Goal: Communication & Community: Answer question/provide support

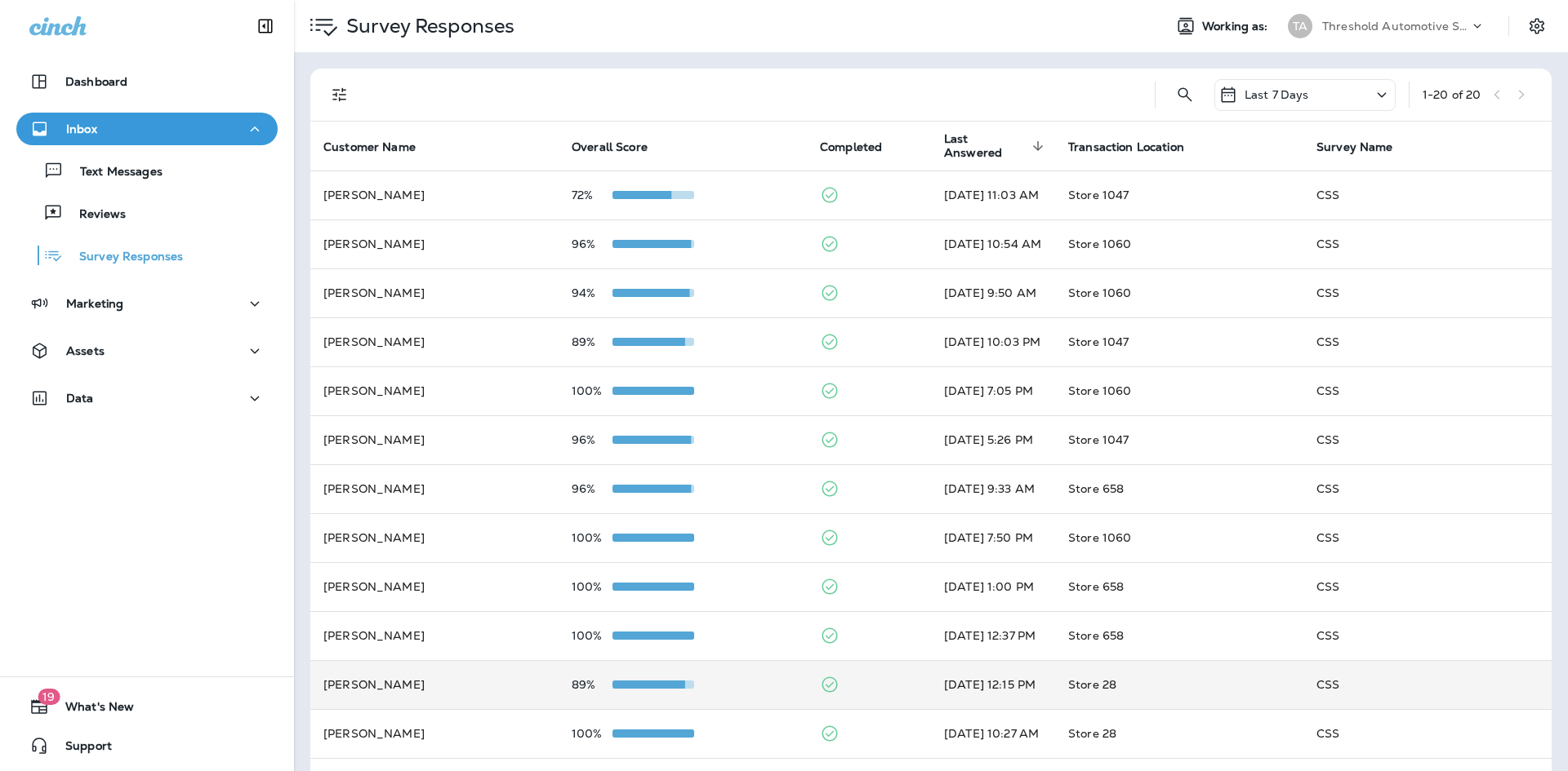
click at [691, 676] on td "89%" at bounding box center [683, 685] width 249 height 49
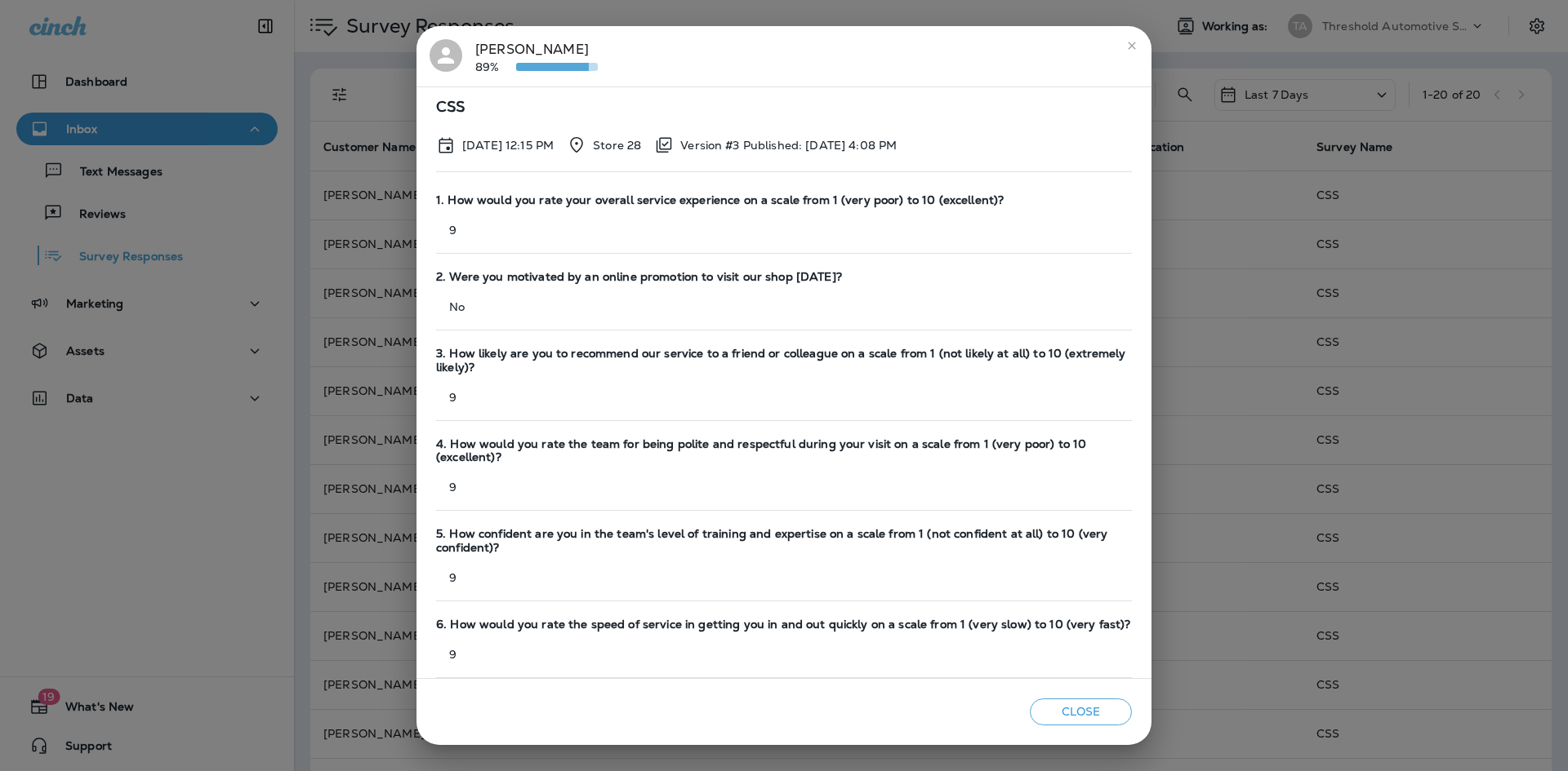
click at [323, 300] on div "Dana Edmo 89% CSS Aug 16, 2025 12:15 PM Store 28 Version #3 Published: Mar 6, 2…" at bounding box center [784, 385] width 1568 height 771
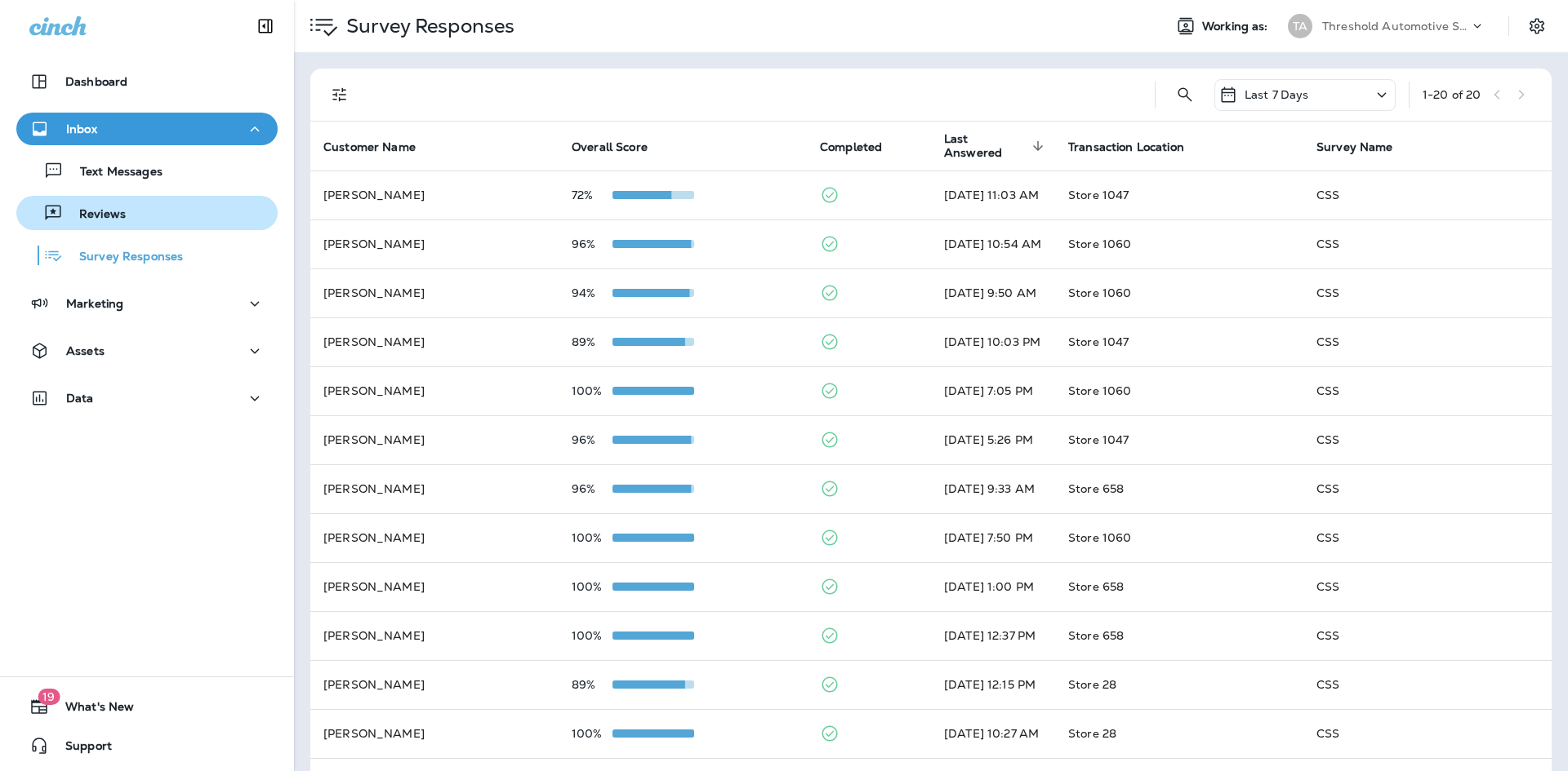
click at [143, 205] on div "Reviews" at bounding box center [147, 213] width 249 height 25
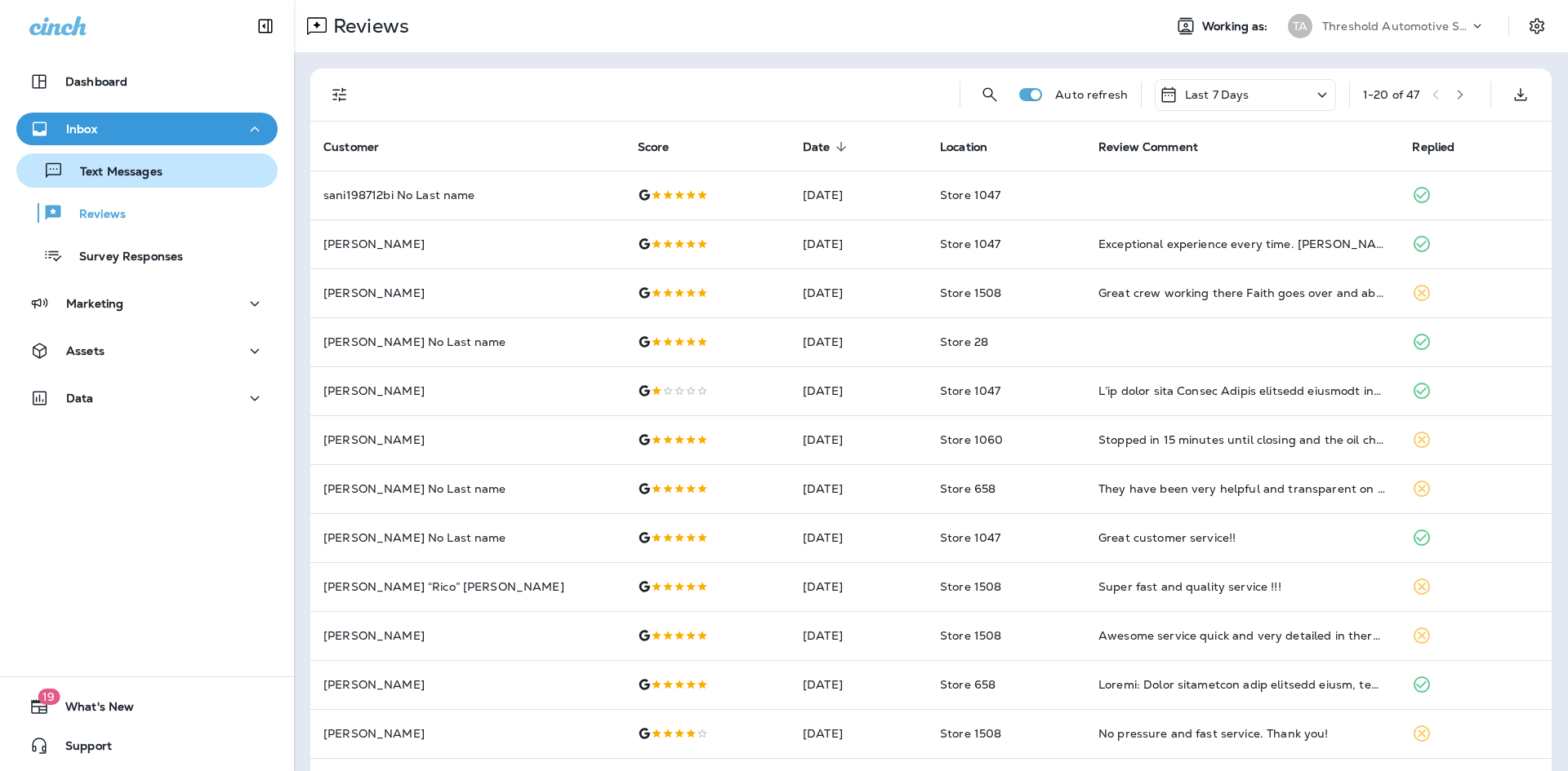
click at [147, 168] on p "Text Messages" at bounding box center [113, 173] width 99 height 16
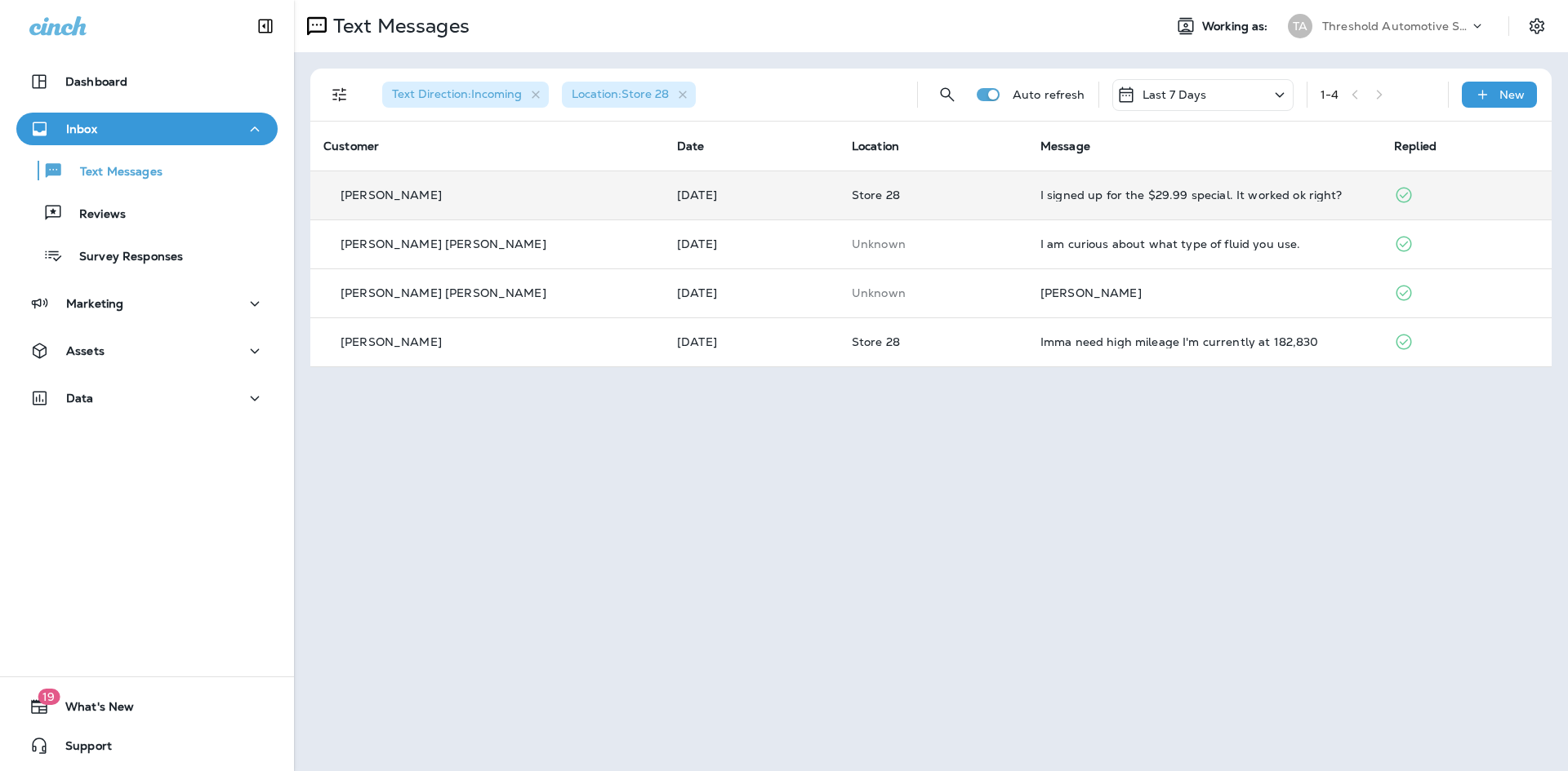
click at [1190, 198] on div "I signed up for the $29.99 special. It worked ok right?" at bounding box center [1203, 195] width 327 height 13
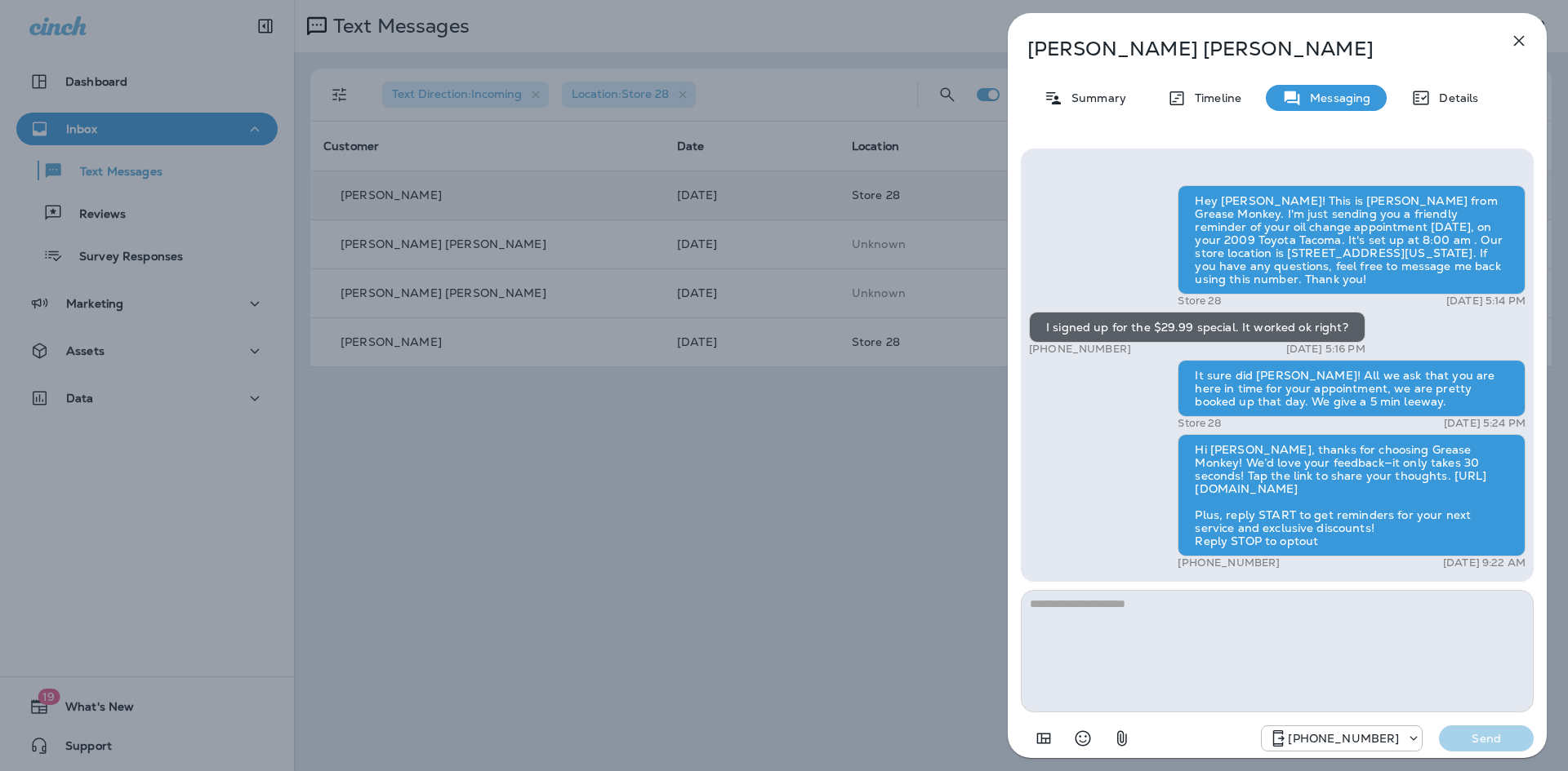
click at [961, 317] on div "Barb Tafoya Summary Timeline Messaging Details Hey Barb! This is Danny from Gre…" at bounding box center [784, 385] width 1568 height 771
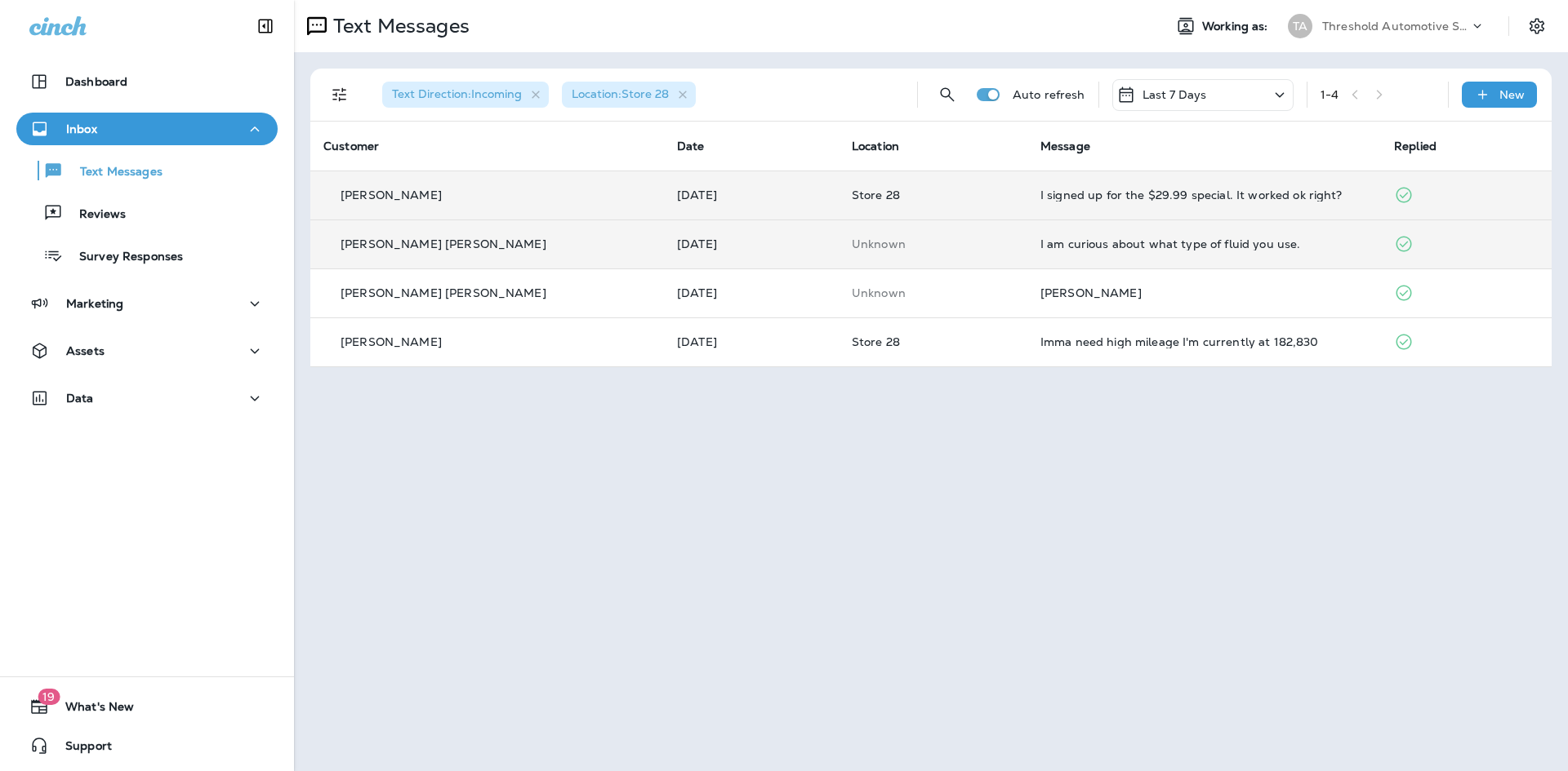
click at [1096, 243] on div "I am curious about what type of fluid you use." at bounding box center [1203, 244] width 327 height 13
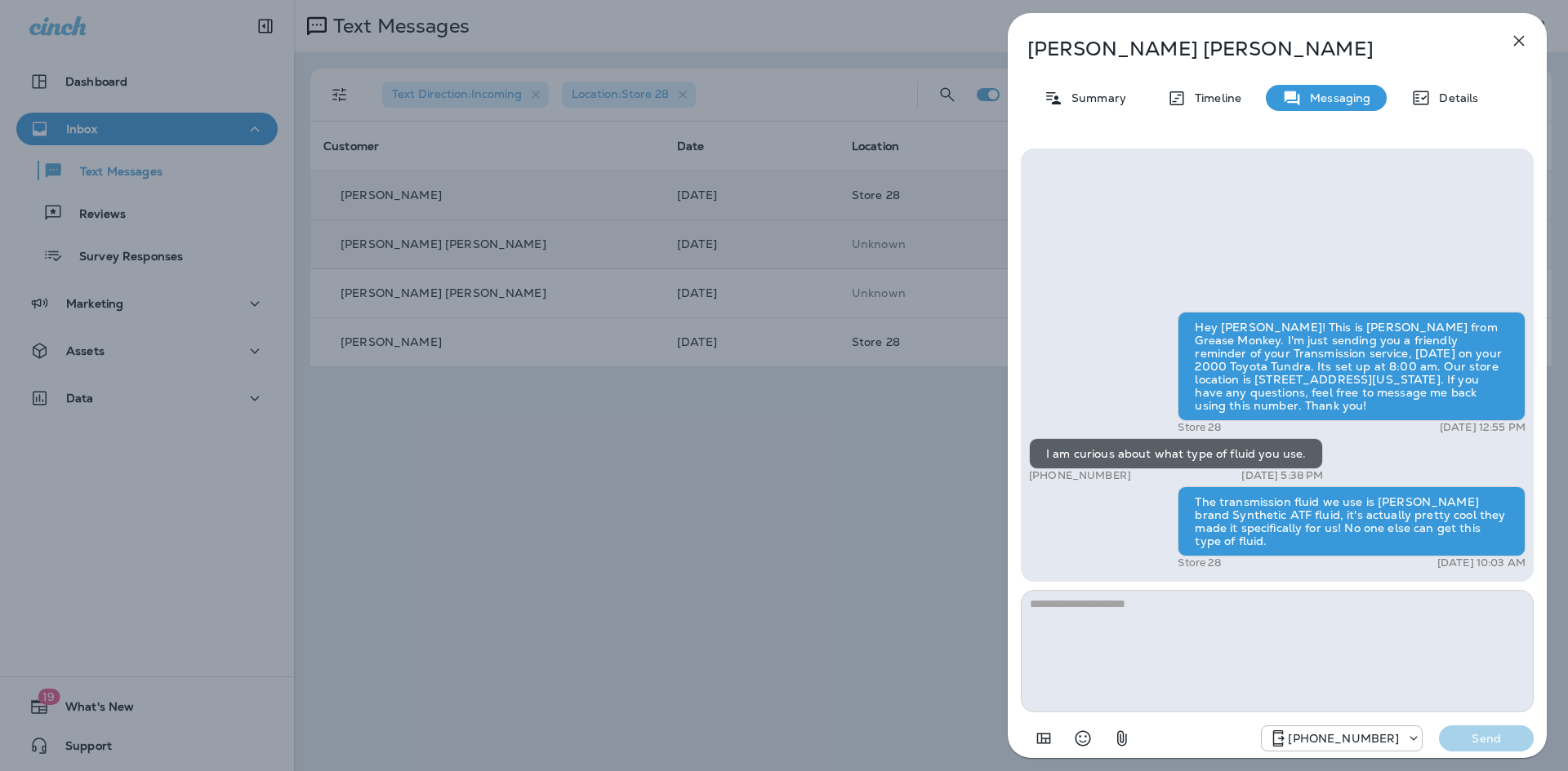
click at [765, 265] on div "[PERSON_NAME] [PERSON_NAME] Summary Timeline Messaging Details Hey [PERSON_NAME…" at bounding box center [784, 385] width 1568 height 771
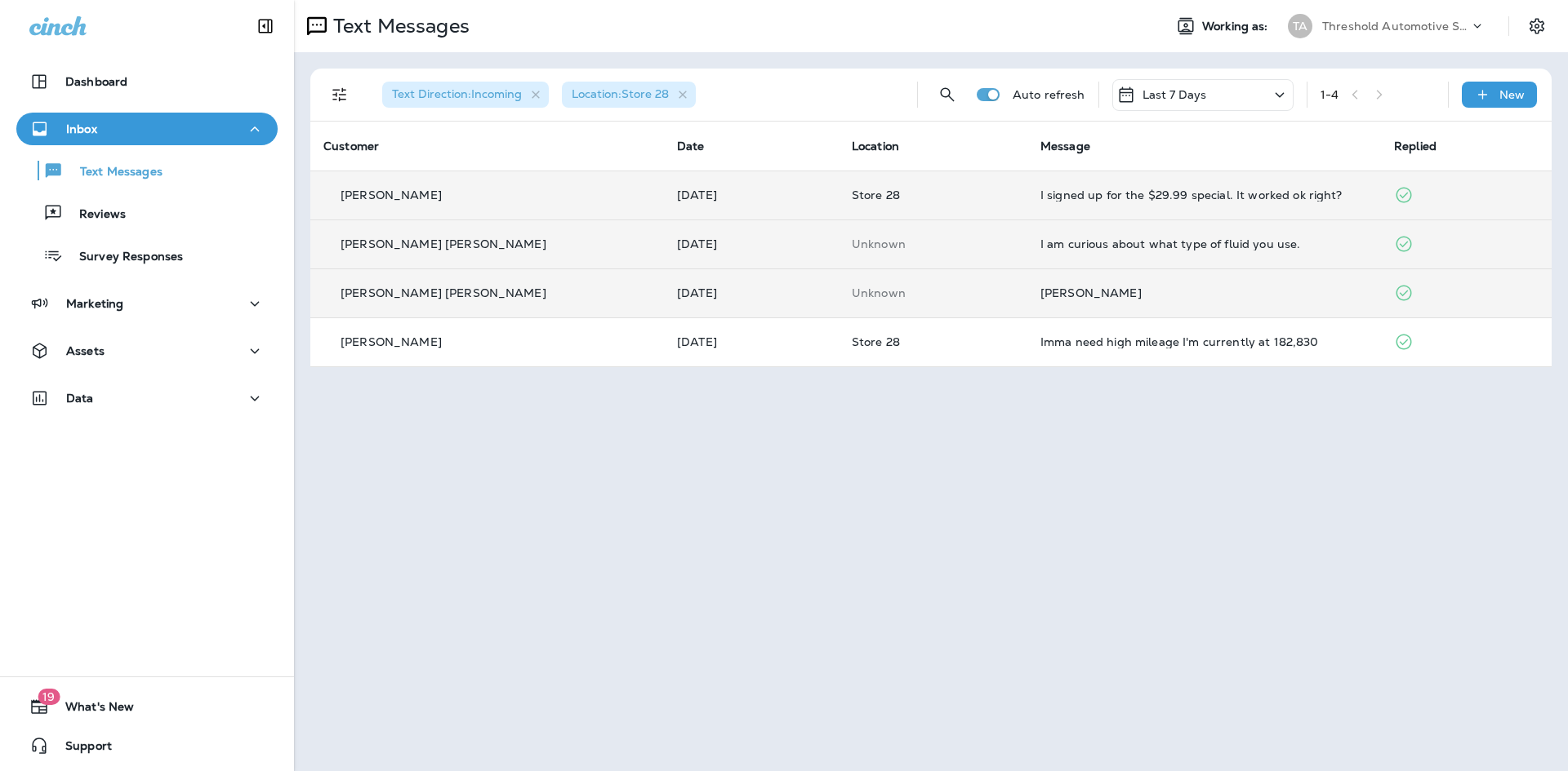
click at [1033, 285] on td "[PERSON_NAME]" at bounding box center [1203, 293] width 353 height 49
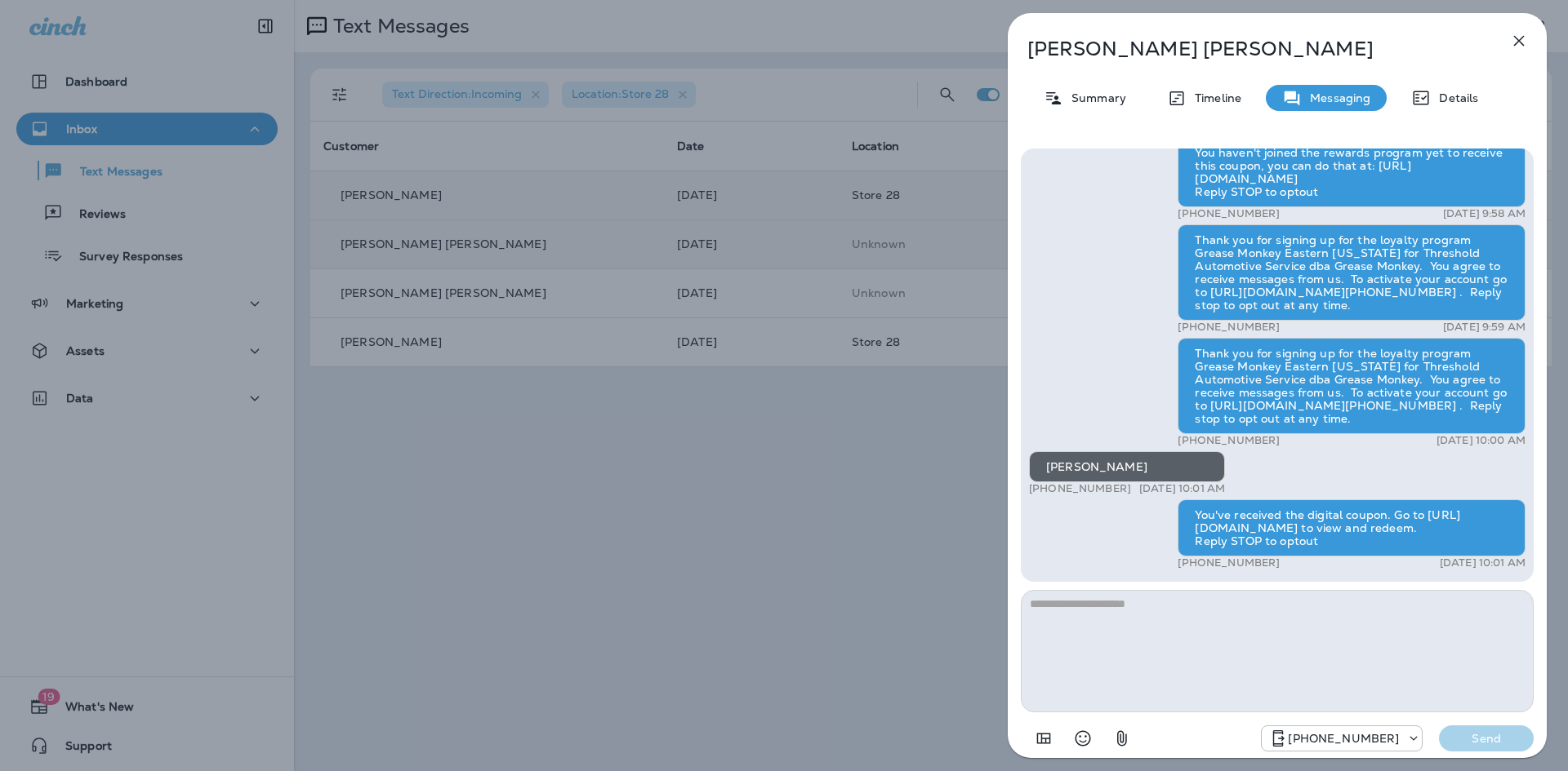
click at [849, 323] on div "[PERSON_NAME] [PERSON_NAME] Summary Timeline Messaging Details [PERSON_NAME] +1…" at bounding box center [784, 385] width 1568 height 771
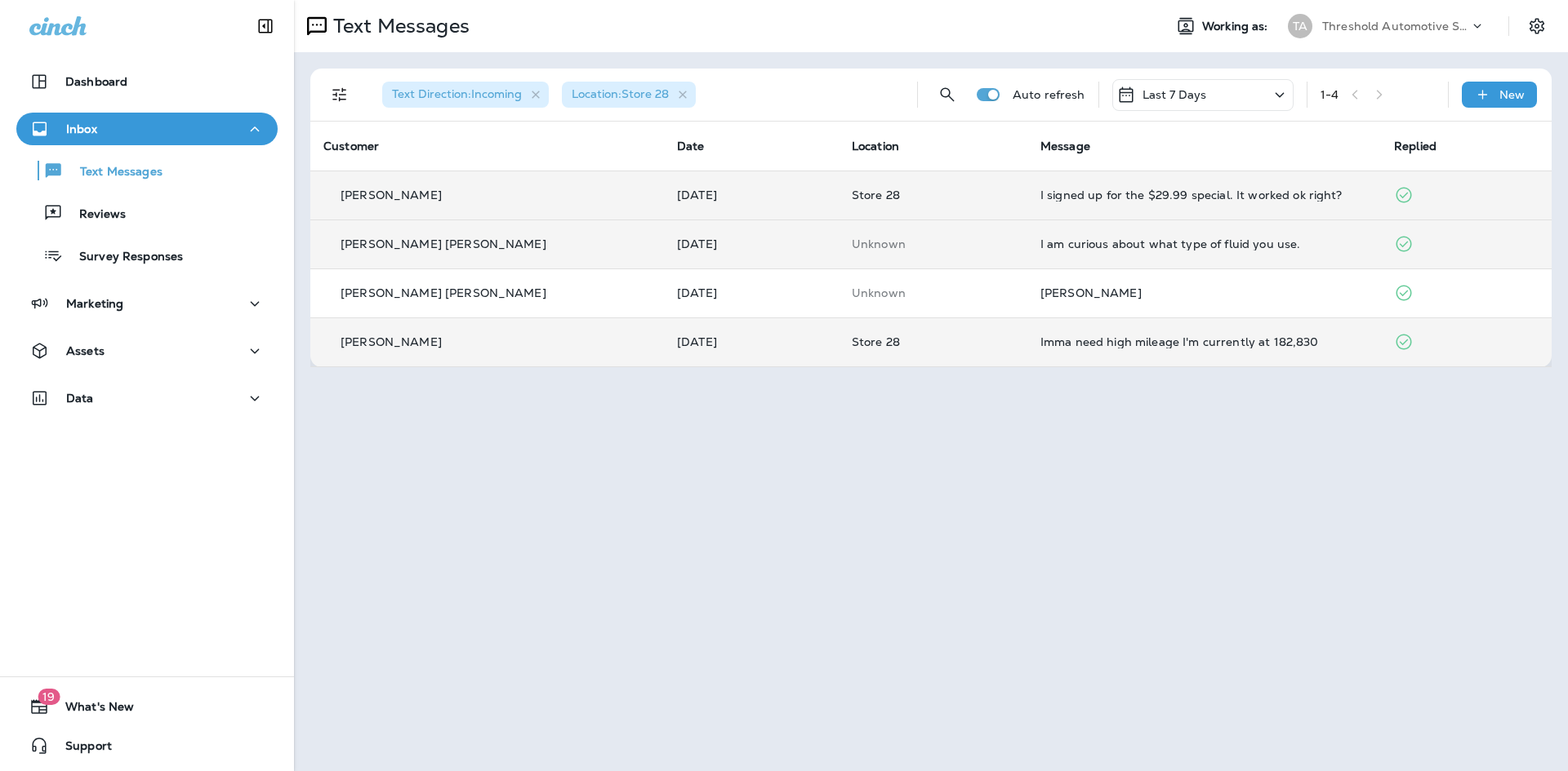
click at [1064, 337] on div "Imma need high mileage I'm currently at 182,830" at bounding box center [1203, 342] width 327 height 13
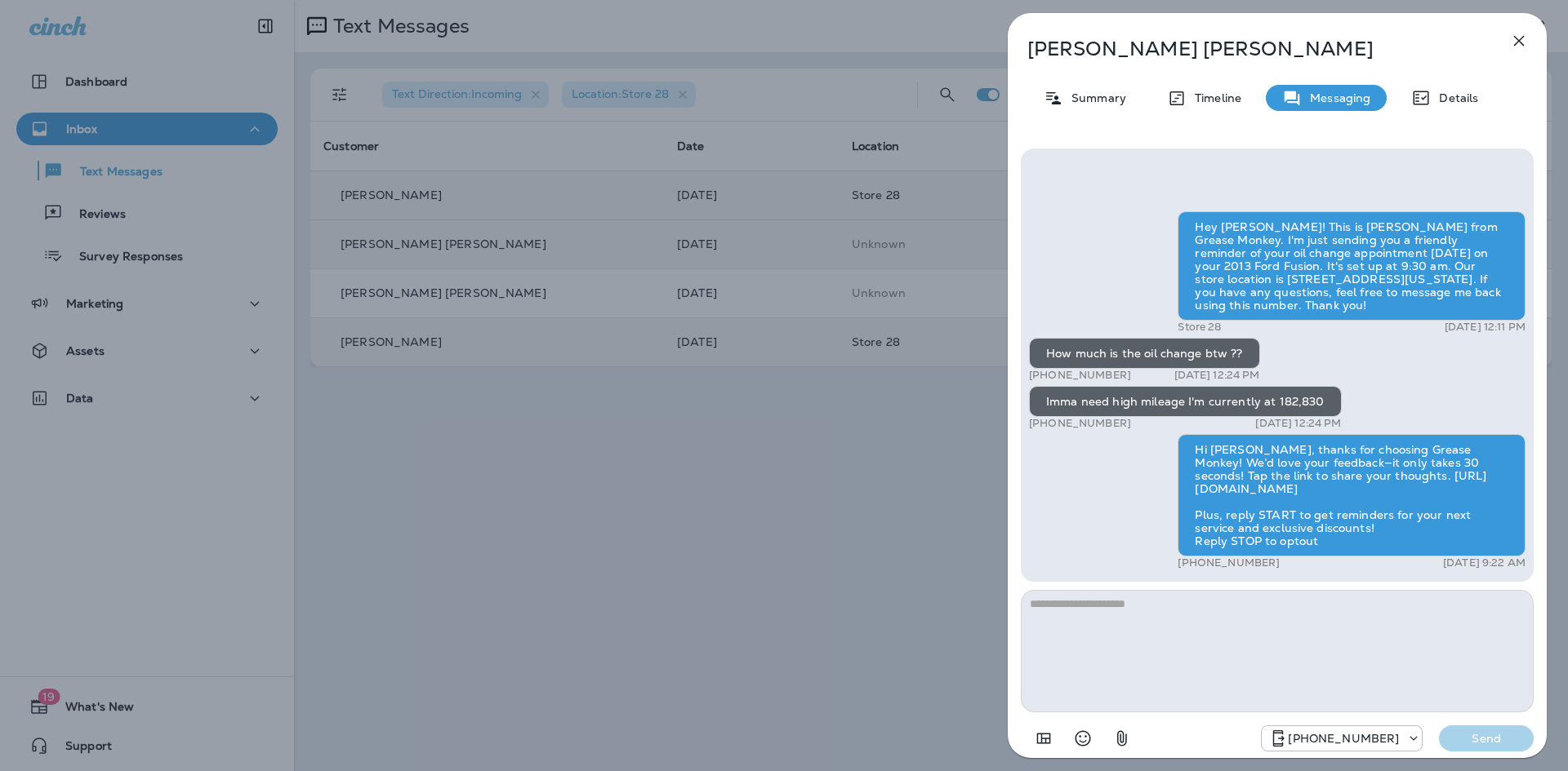
click at [966, 328] on div "Bryan Zubia Summary Timeline Messaging Details Hey Bryan! This is Danny from Gr…" at bounding box center [784, 385] width 1568 height 771
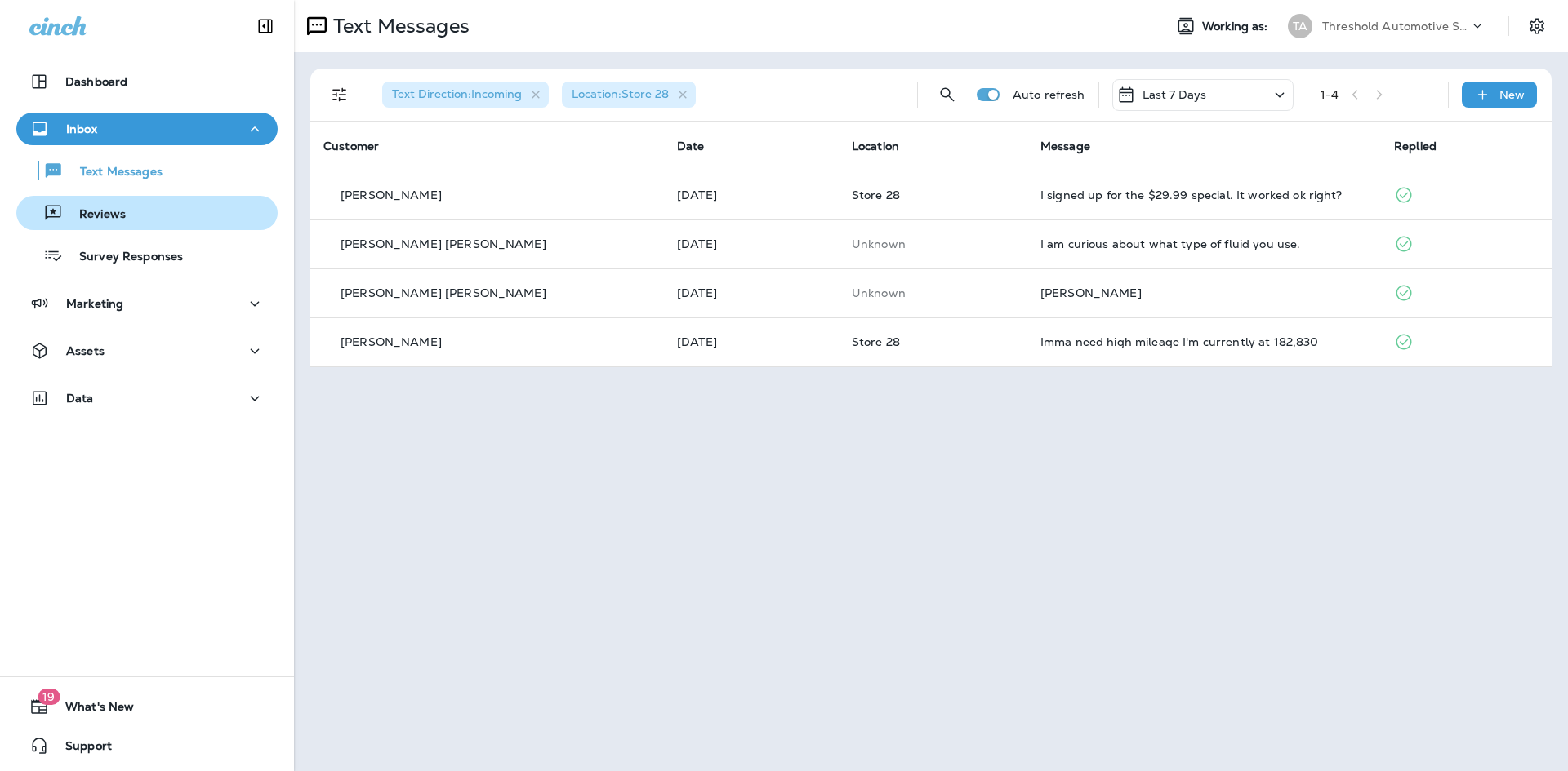
click at [116, 213] on p "Reviews" at bounding box center [93, 215] width 63 height 16
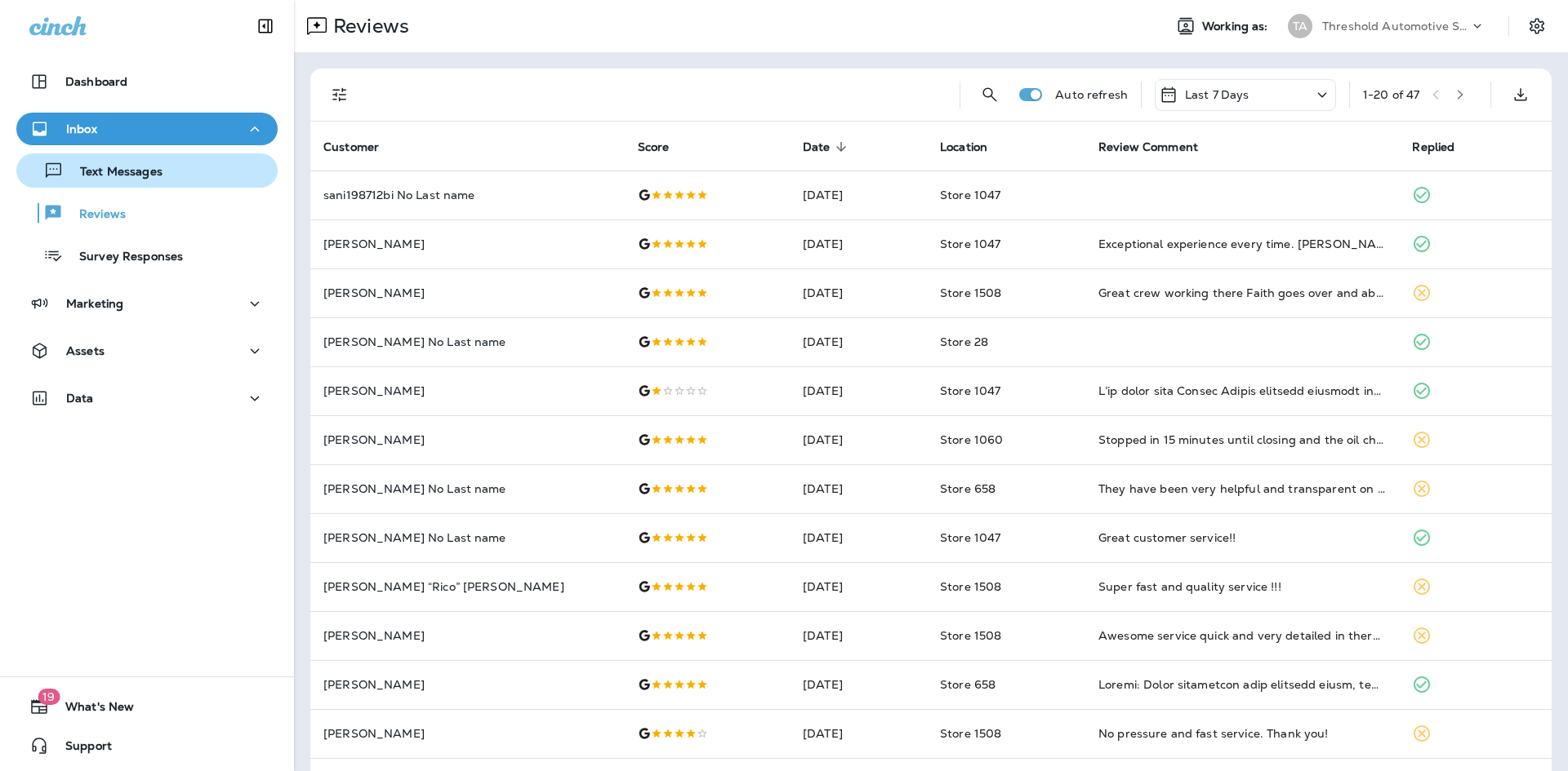
click at [136, 161] on div "Text Messages" at bounding box center [93, 171] width 139 height 25
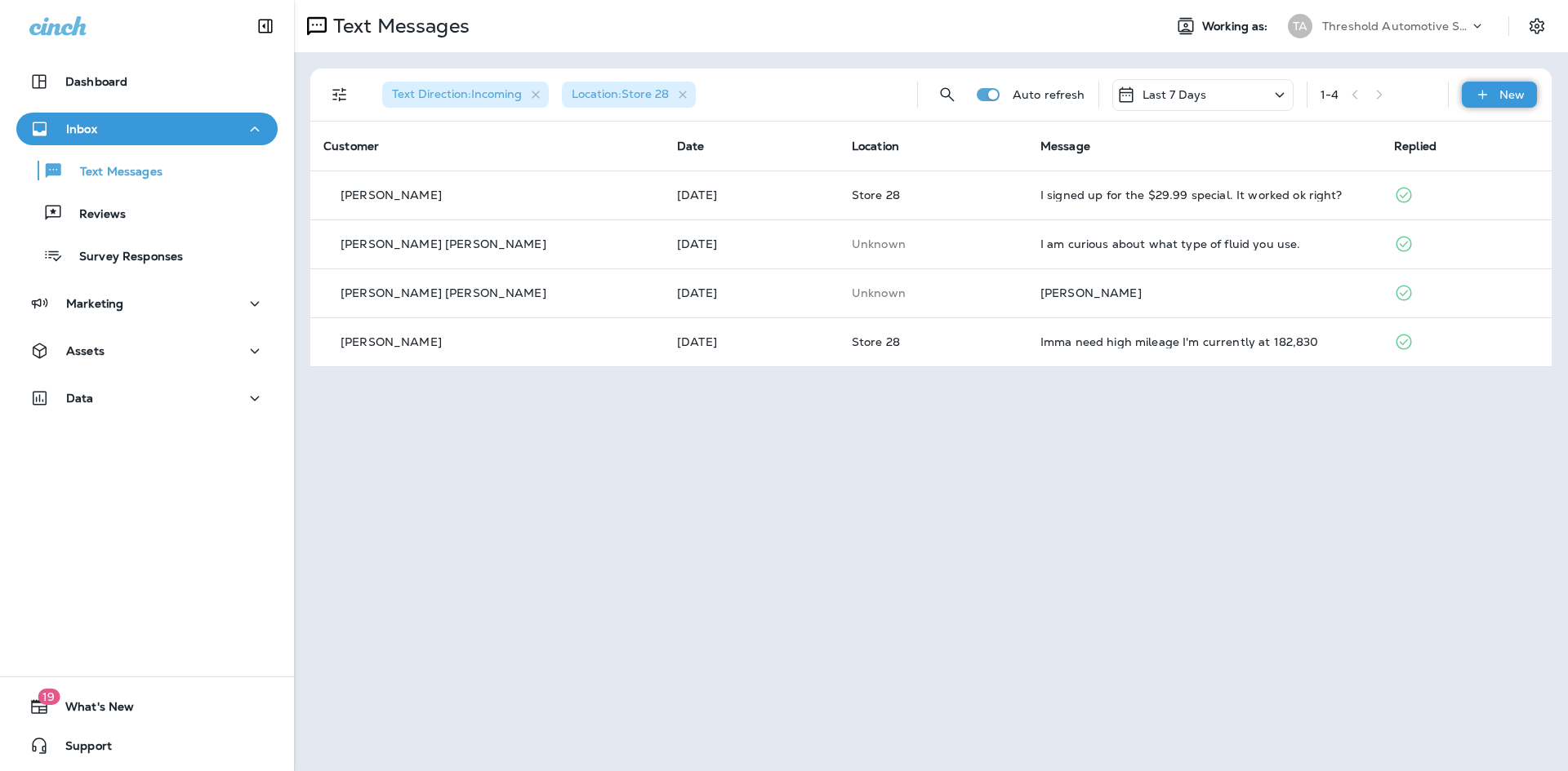
click at [1487, 83] on div "New" at bounding box center [1498, 95] width 75 height 26
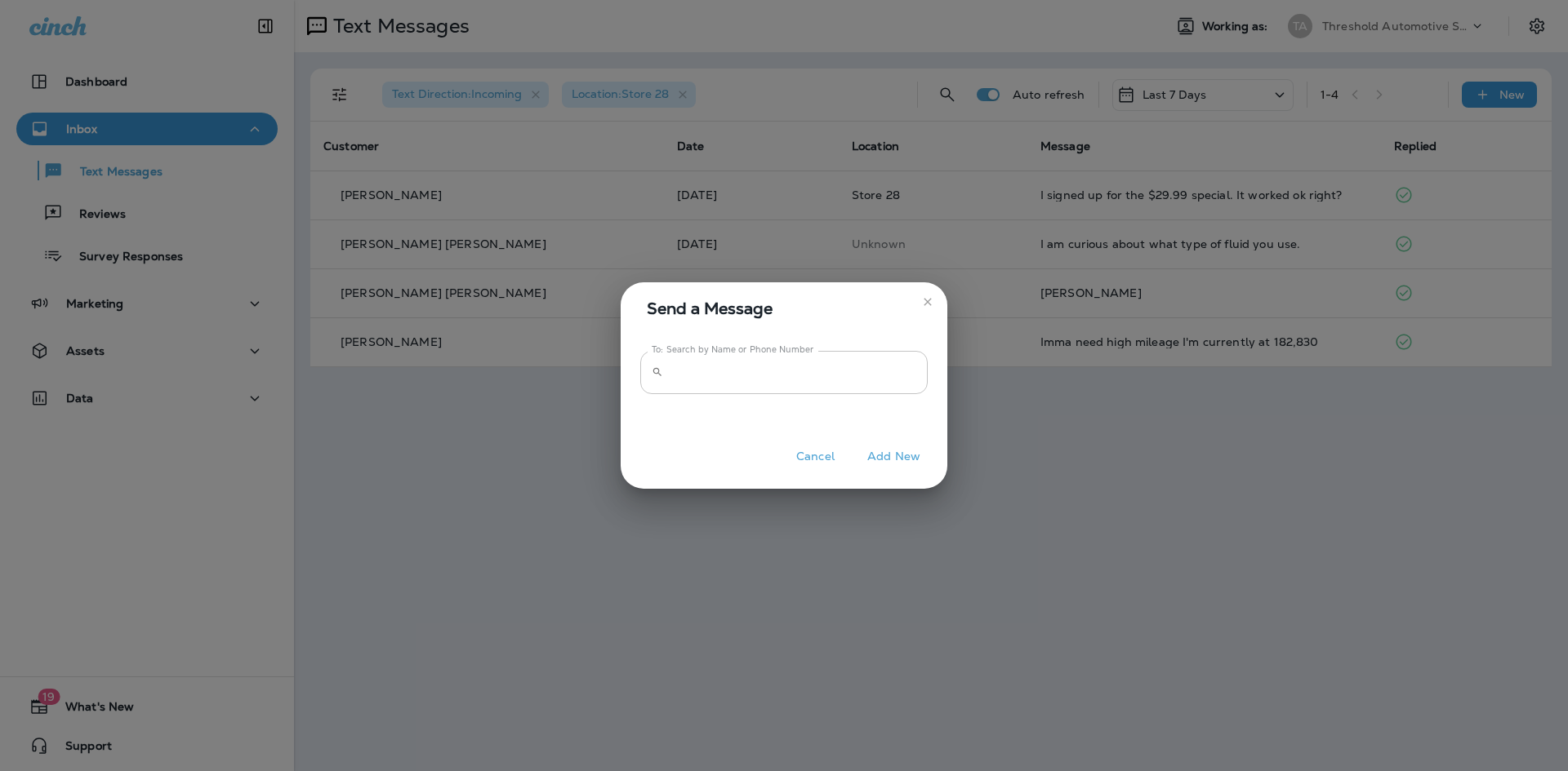
click at [685, 389] on input "To: Search by Name or Phone Number" at bounding box center [799, 372] width 258 height 43
paste input "**********"
type input "**********"
click at [887, 466] on button "Add New" at bounding box center [893, 456] width 70 height 26
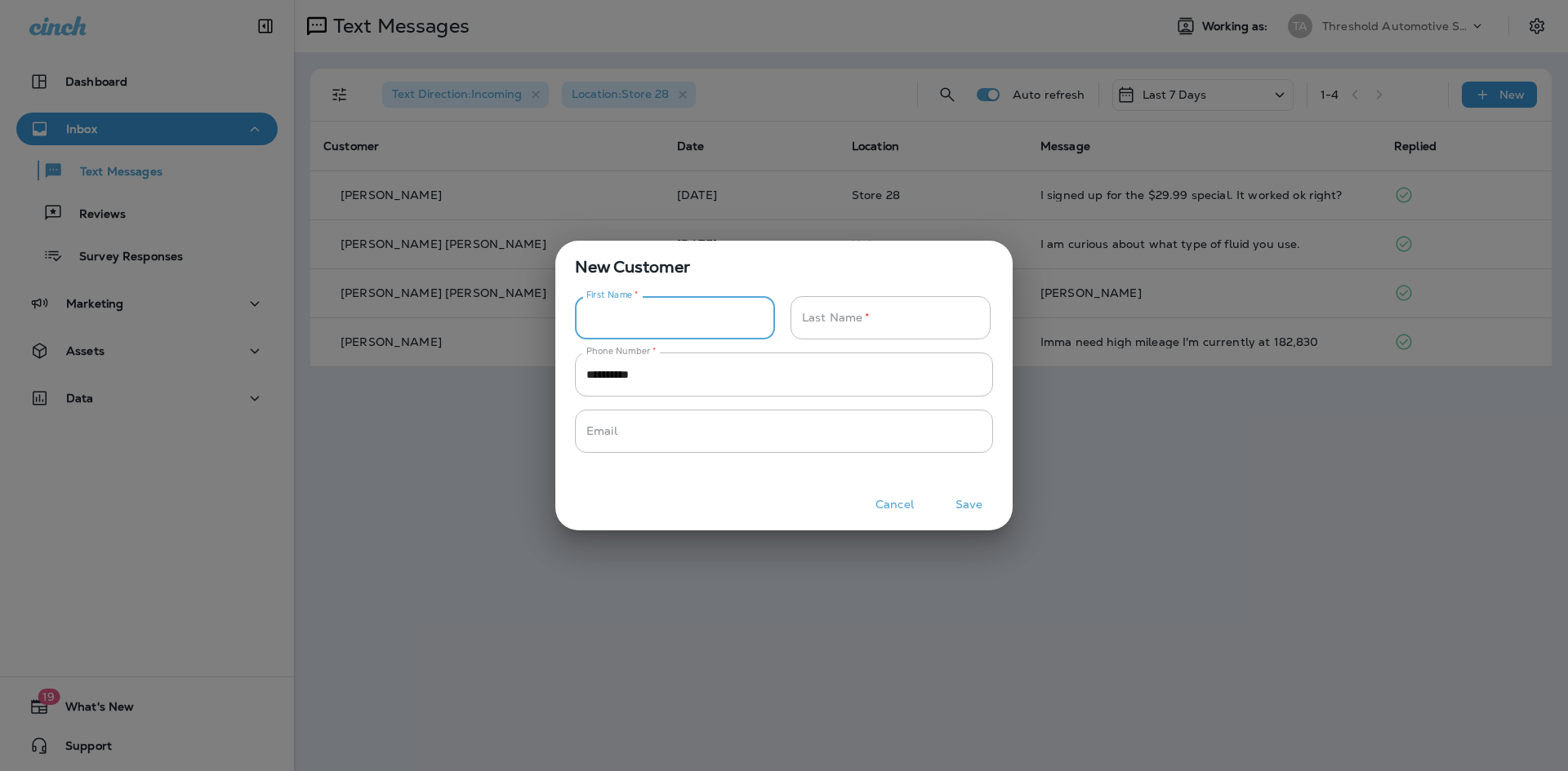
click at [725, 336] on input "Phone Number   *" at bounding box center [665, 317] width 182 height 43
type input "******"
click at [794, 320] on input "Phone Number   *" at bounding box center [881, 317] width 182 height 43
type input "*"
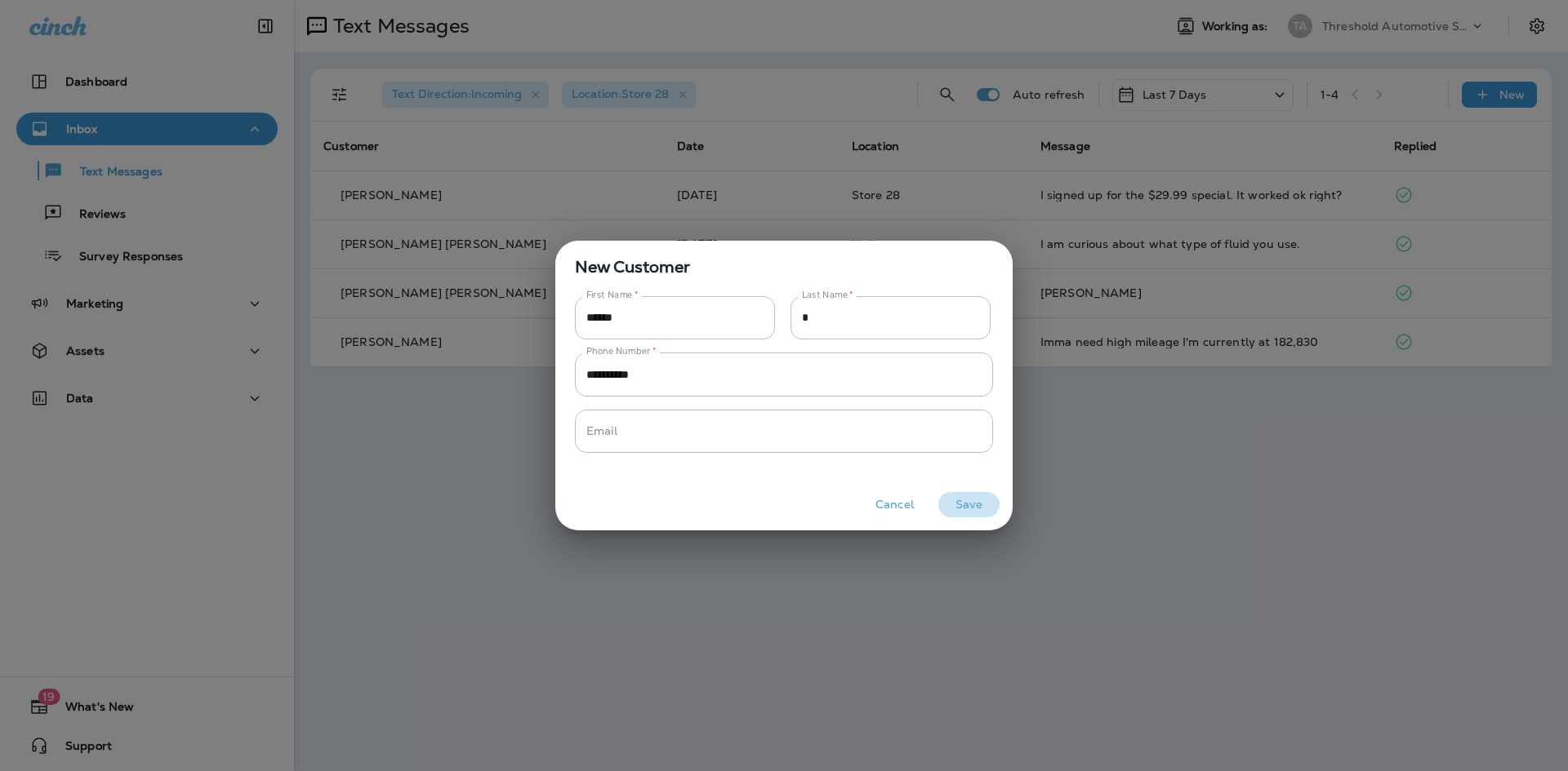
click at [981, 515] on button "Save" at bounding box center [968, 505] width 61 height 26
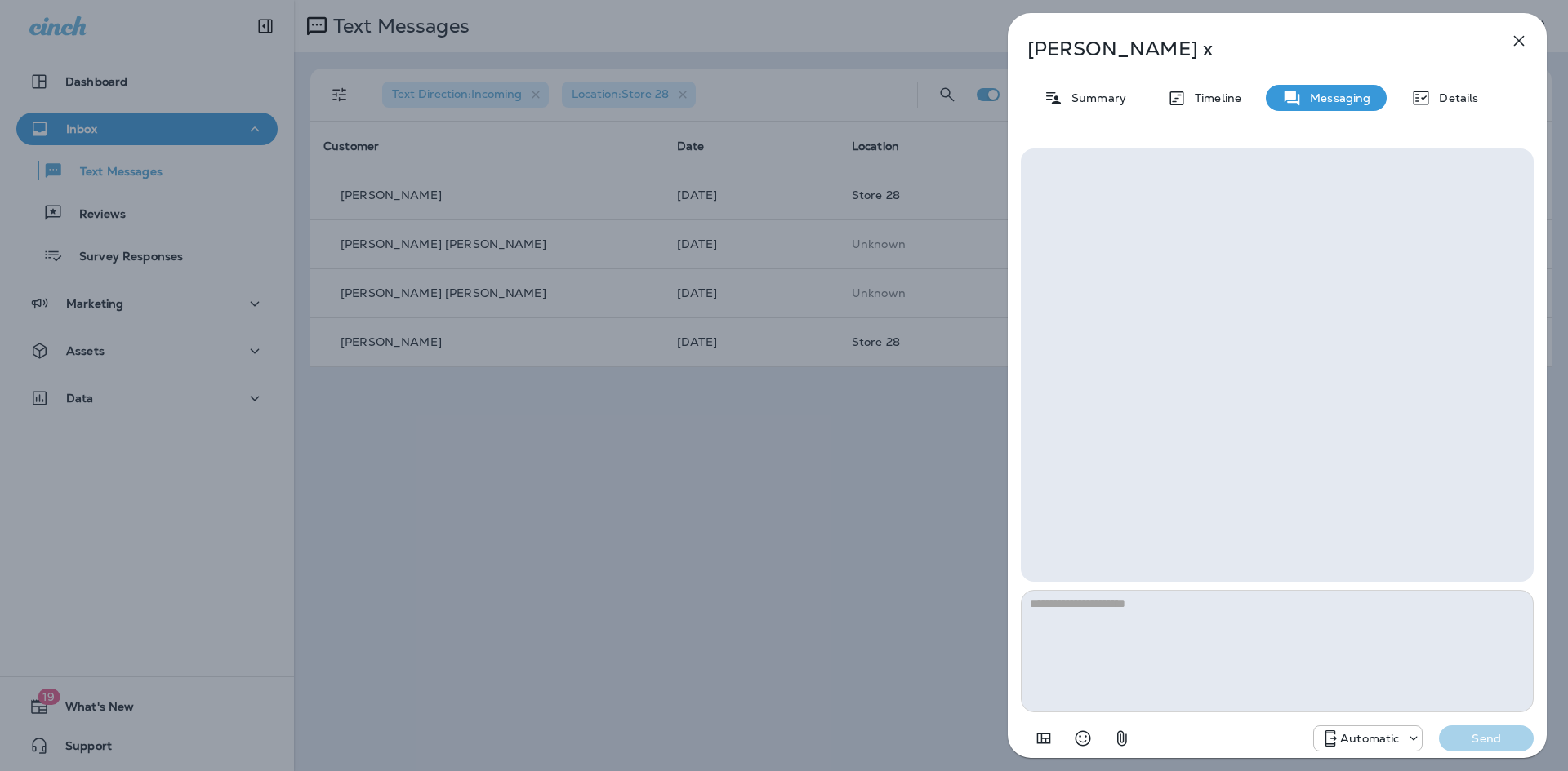
click at [1246, 658] on textarea at bounding box center [1277, 651] width 513 height 122
click at [1158, 606] on textarea at bounding box center [1277, 651] width 513 height 122
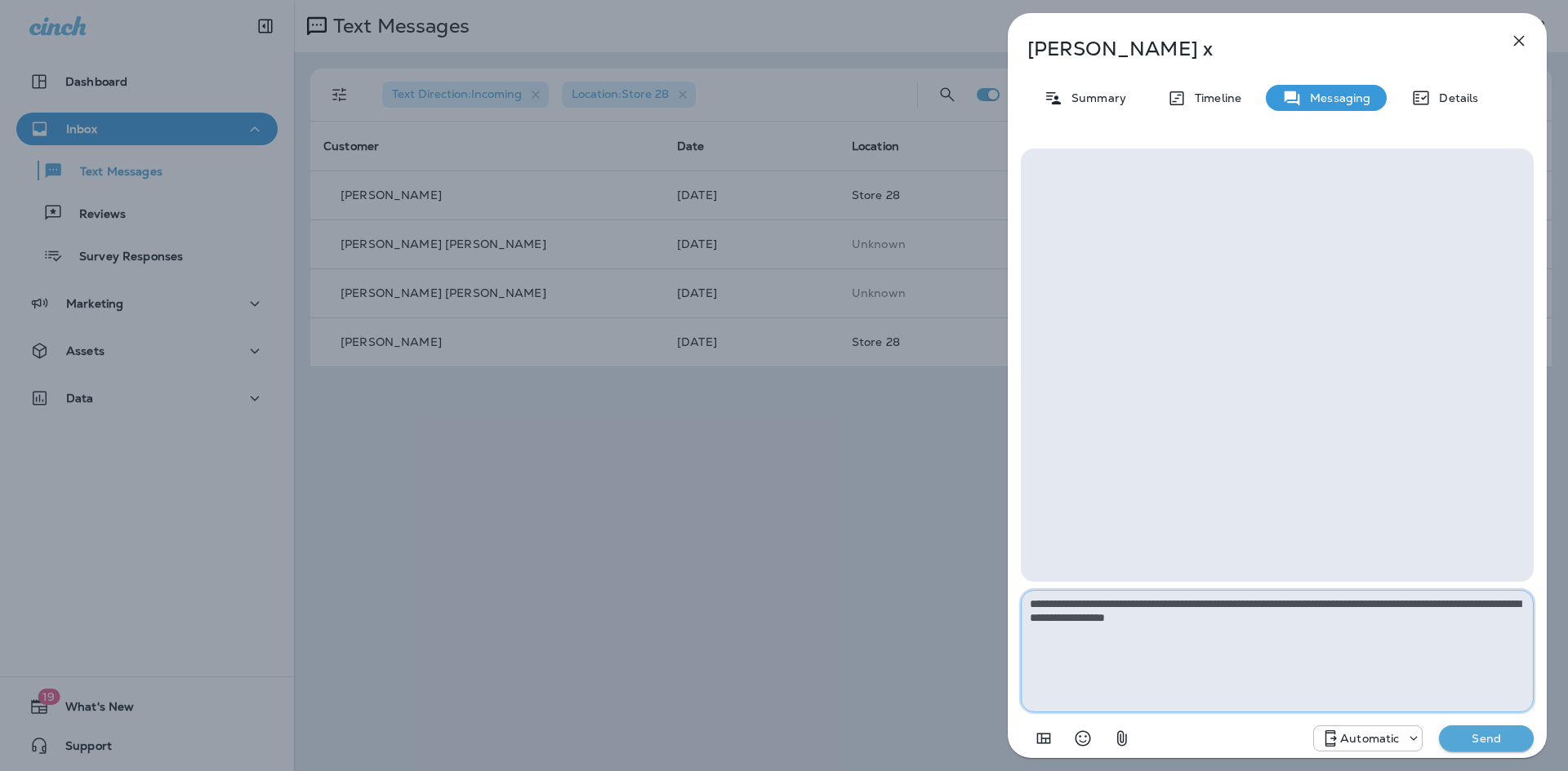
paste textarea "**********"
click at [1392, 618] on textarea "**********" at bounding box center [1277, 651] width 513 height 122
type textarea "**********"
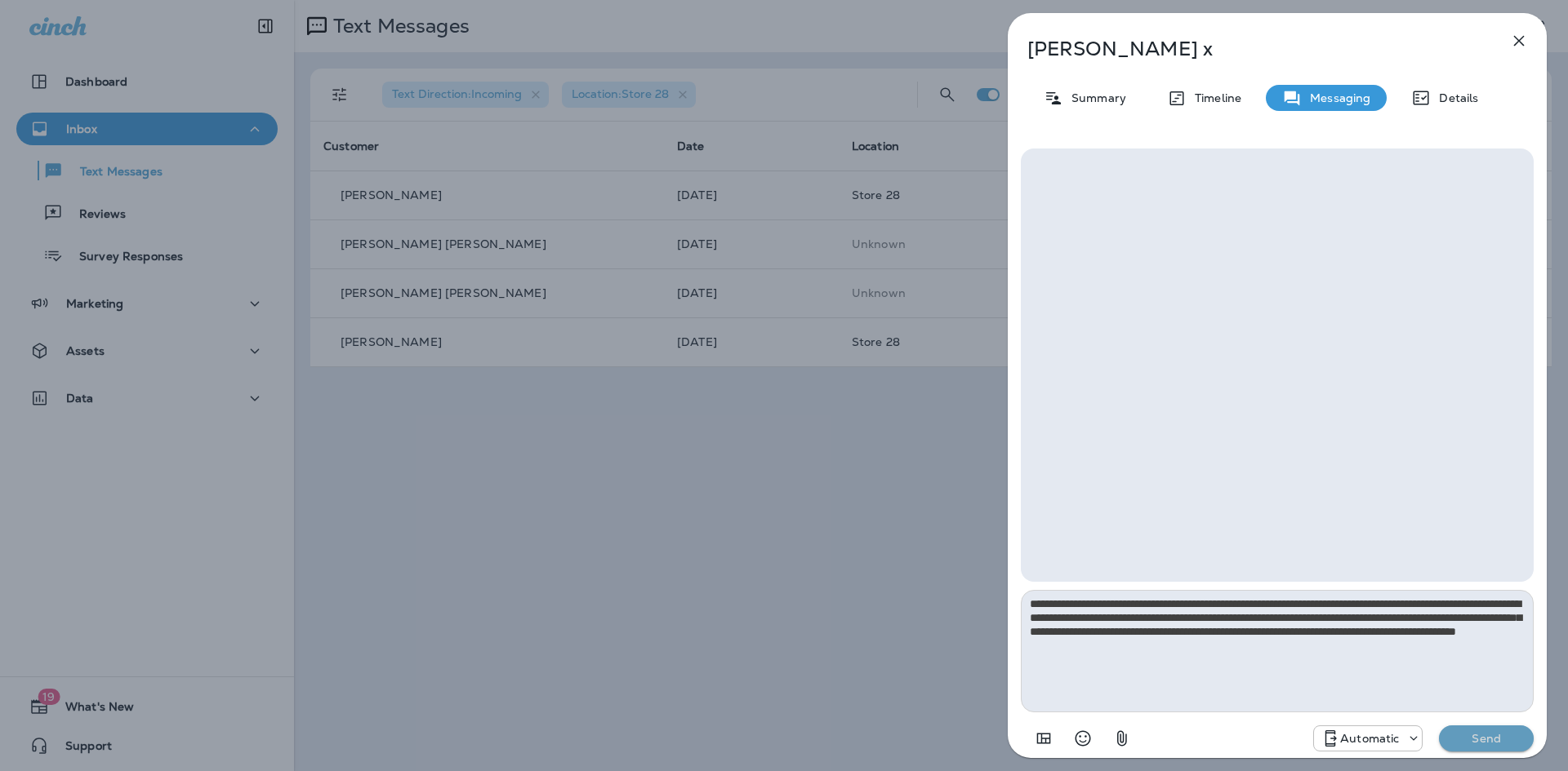
click at [1497, 738] on p "Send" at bounding box center [1486, 738] width 69 height 15
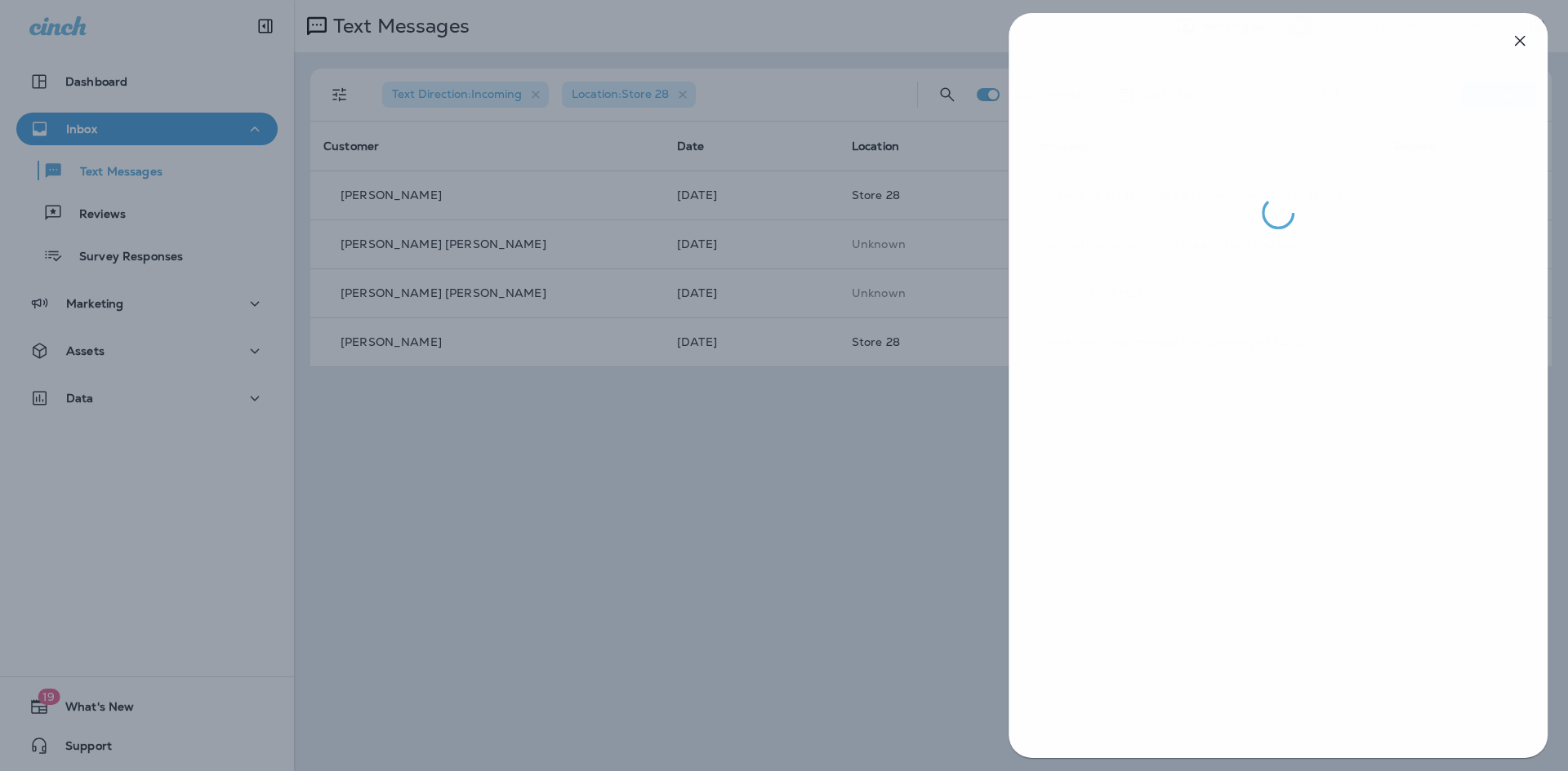
click at [741, 546] on div at bounding box center [784, 385] width 1568 height 771
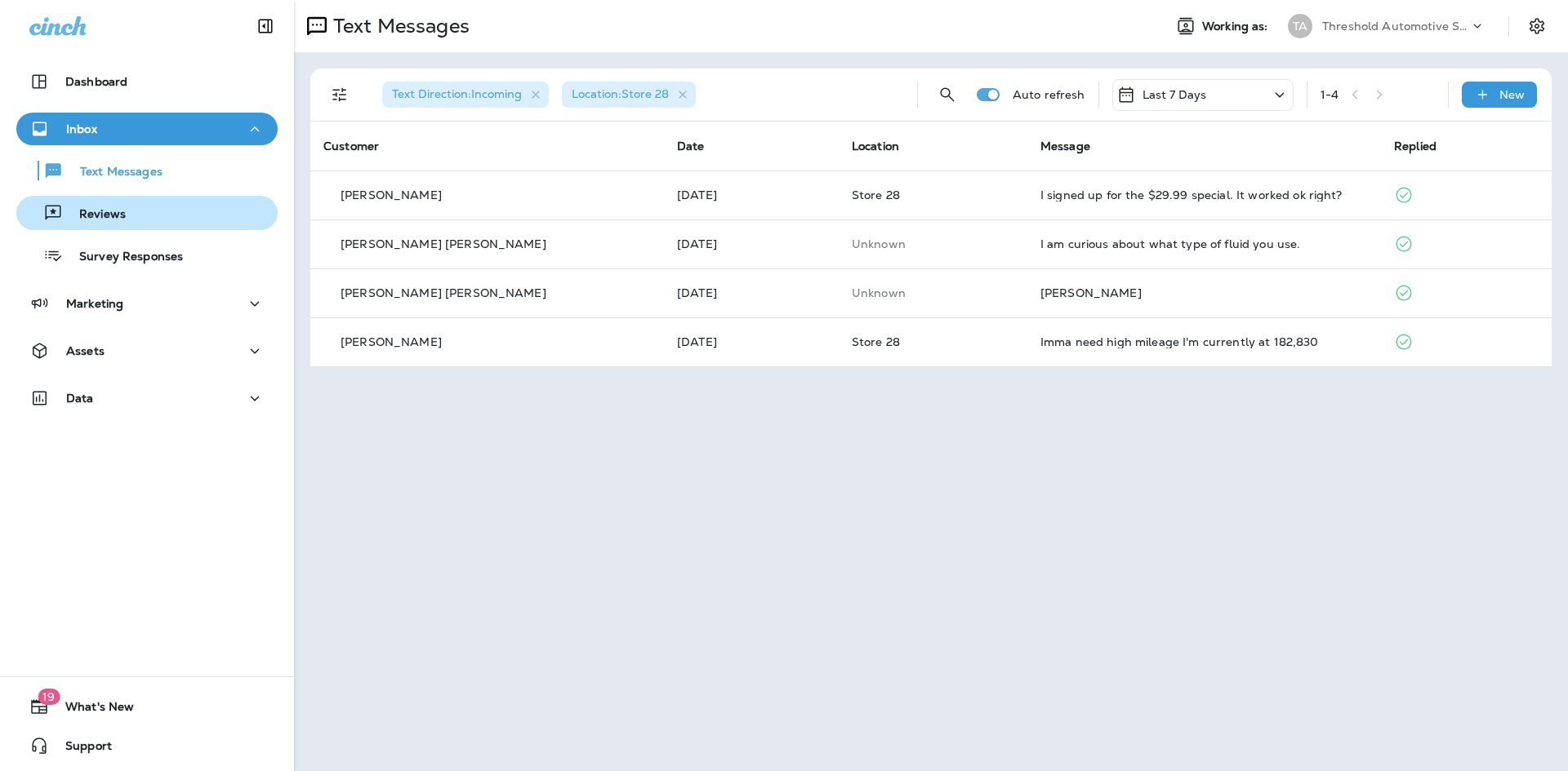
click at [178, 221] on div "Reviews" at bounding box center [147, 213] width 249 height 25
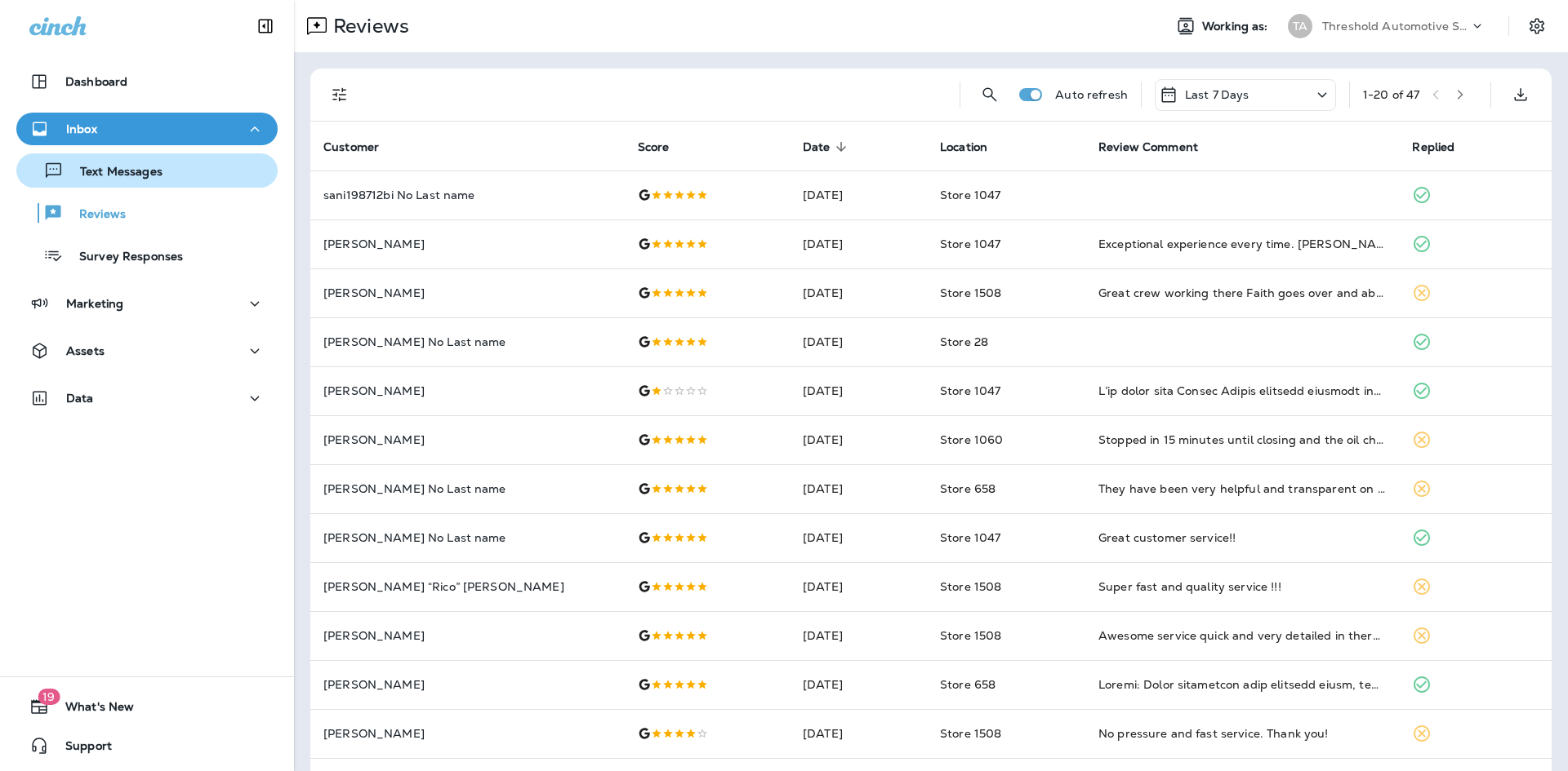
click at [188, 182] on div "Text Messages" at bounding box center [147, 171] width 249 height 25
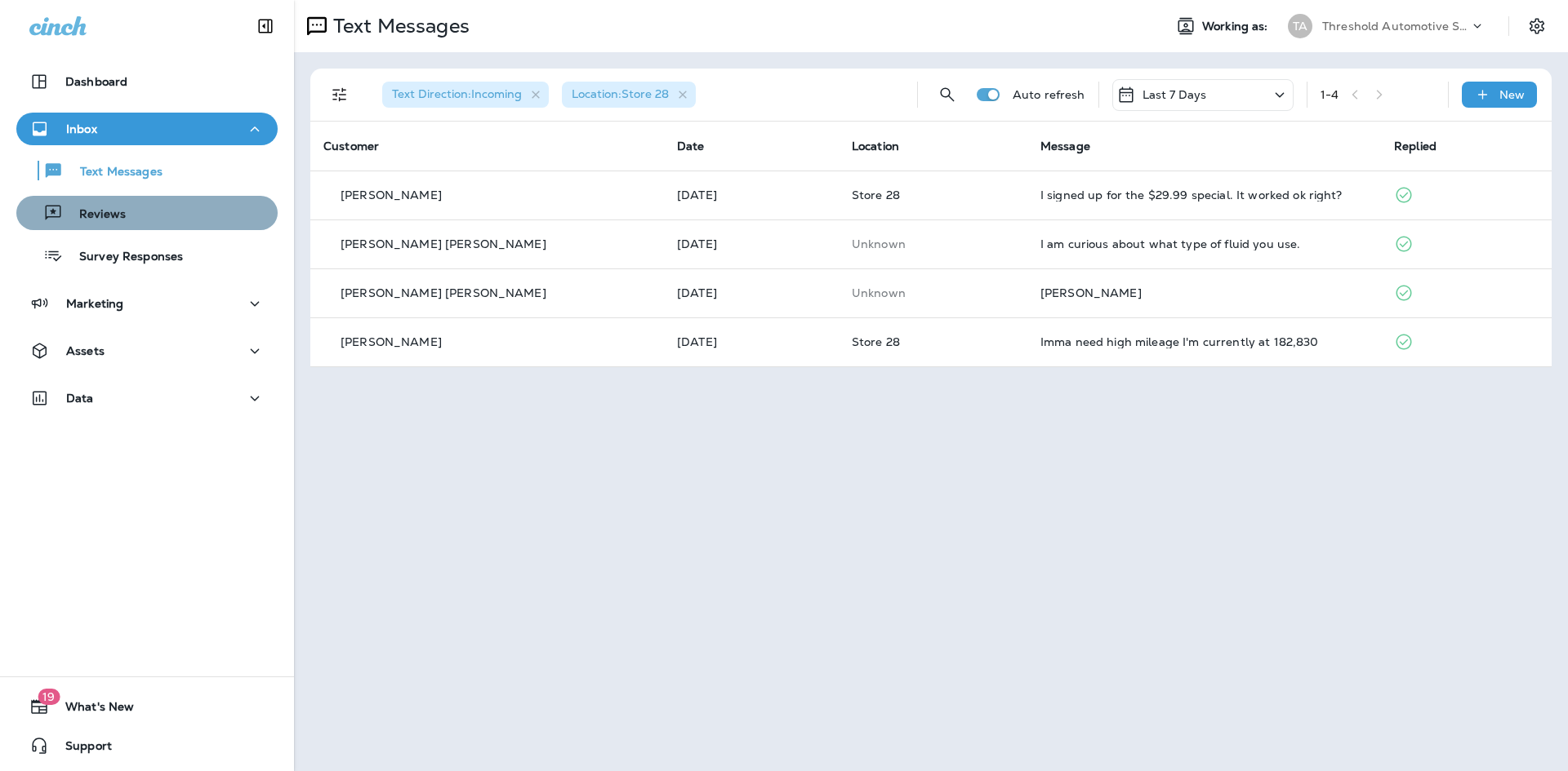
click at [197, 229] on button "Reviews" at bounding box center [147, 212] width 261 height 34
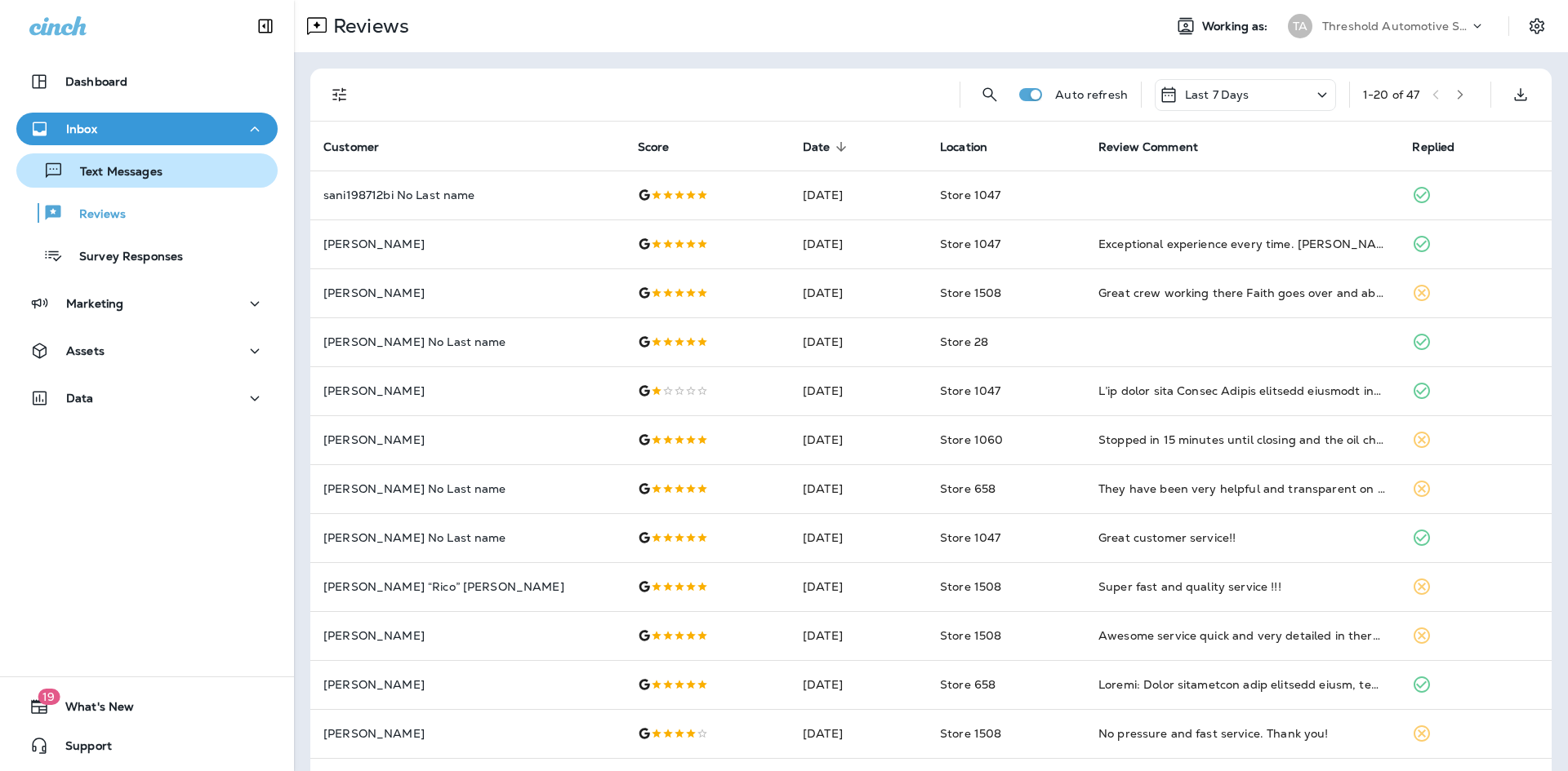
click at [128, 181] on div "Text Messages" at bounding box center [93, 171] width 139 height 25
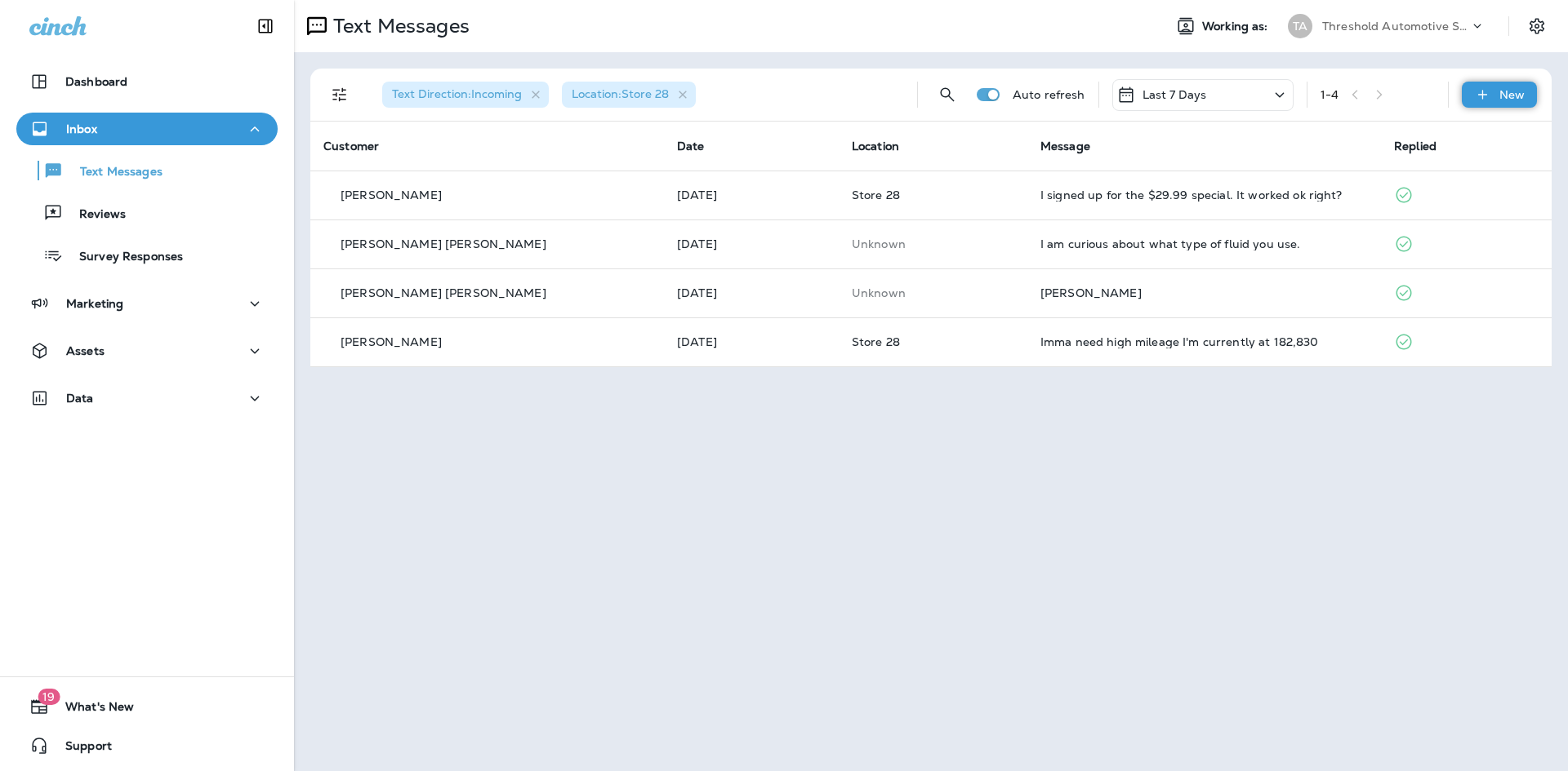
click at [1490, 94] on icon at bounding box center [1482, 94] width 17 height 17
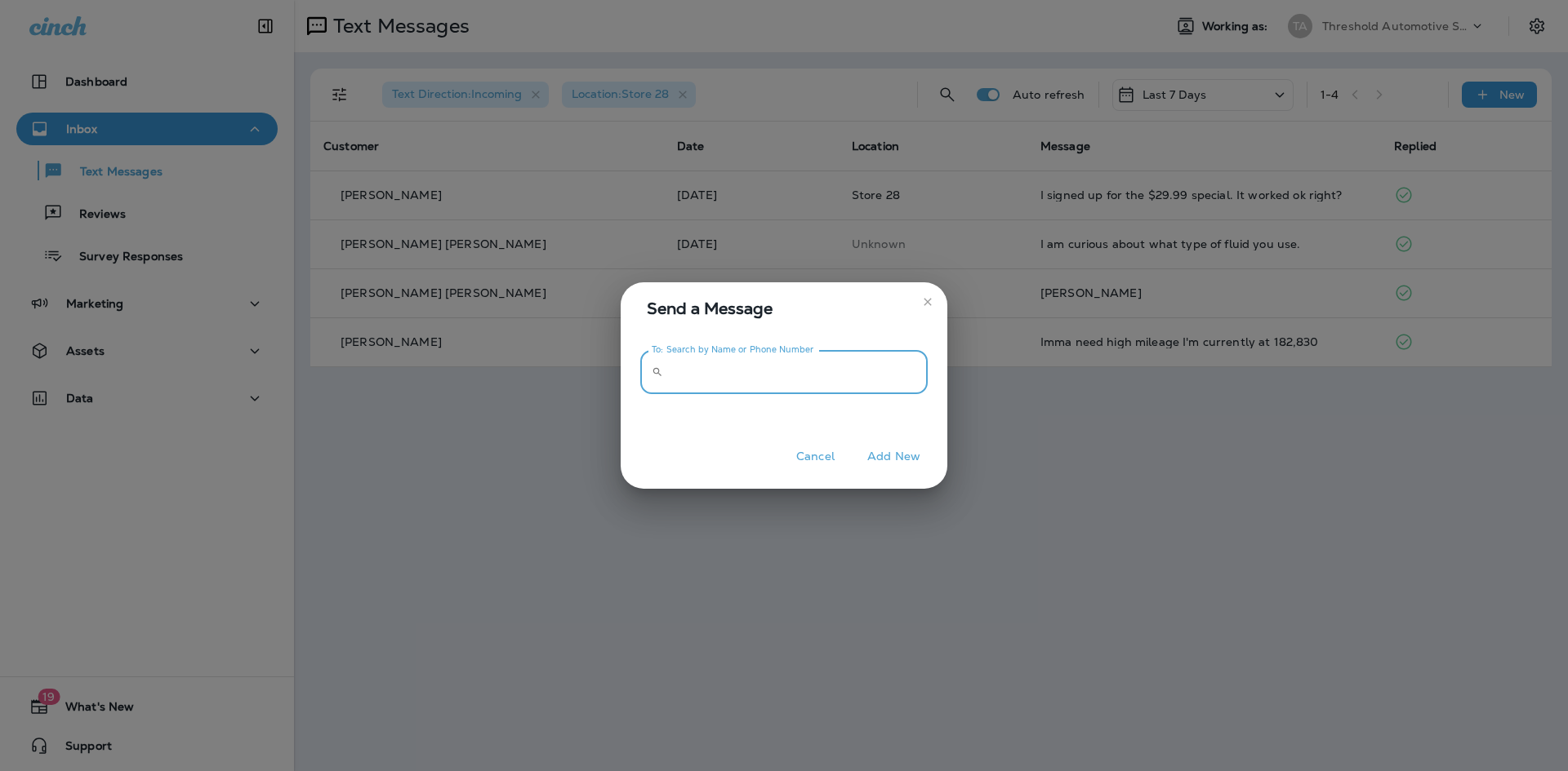
click at [858, 382] on input "To: Search by Name or Phone Number" at bounding box center [799, 372] width 258 height 43
paste input "**********"
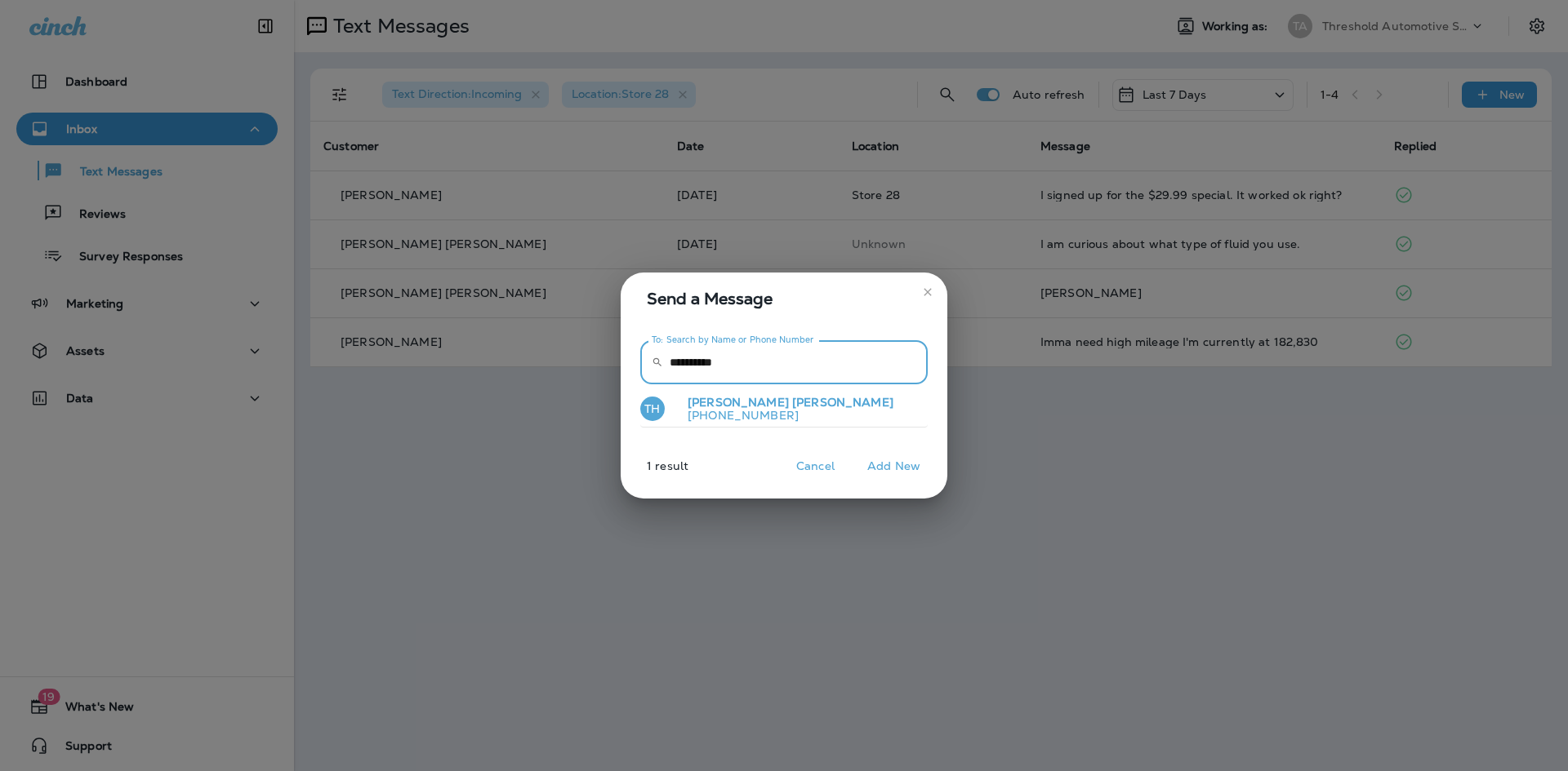
type input "**********"
click at [765, 419] on p "[PHONE_NUMBER]" at bounding box center [784, 415] width 219 height 13
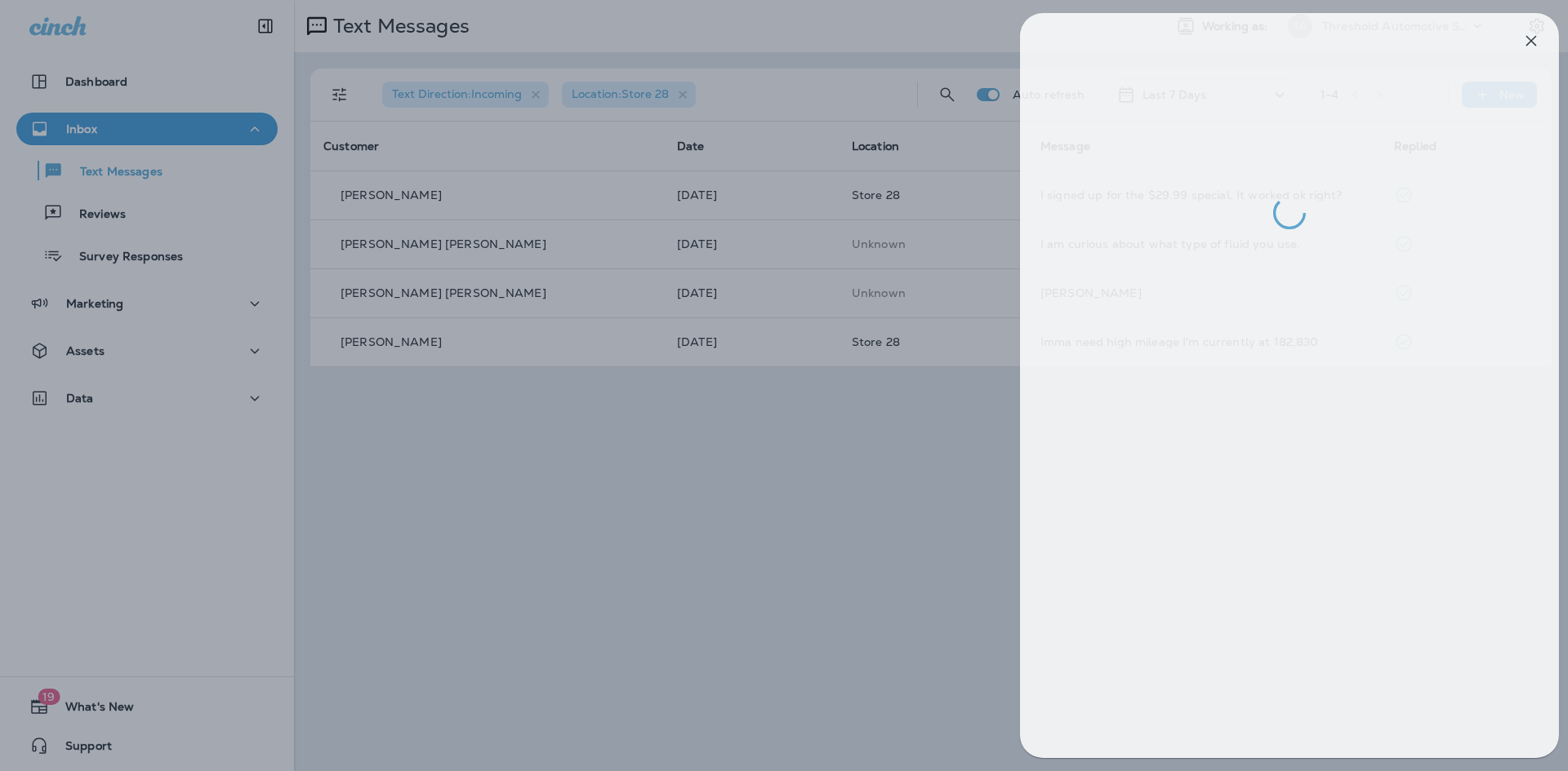
click at [815, 407] on div at bounding box center [796, 385] width 1568 height 771
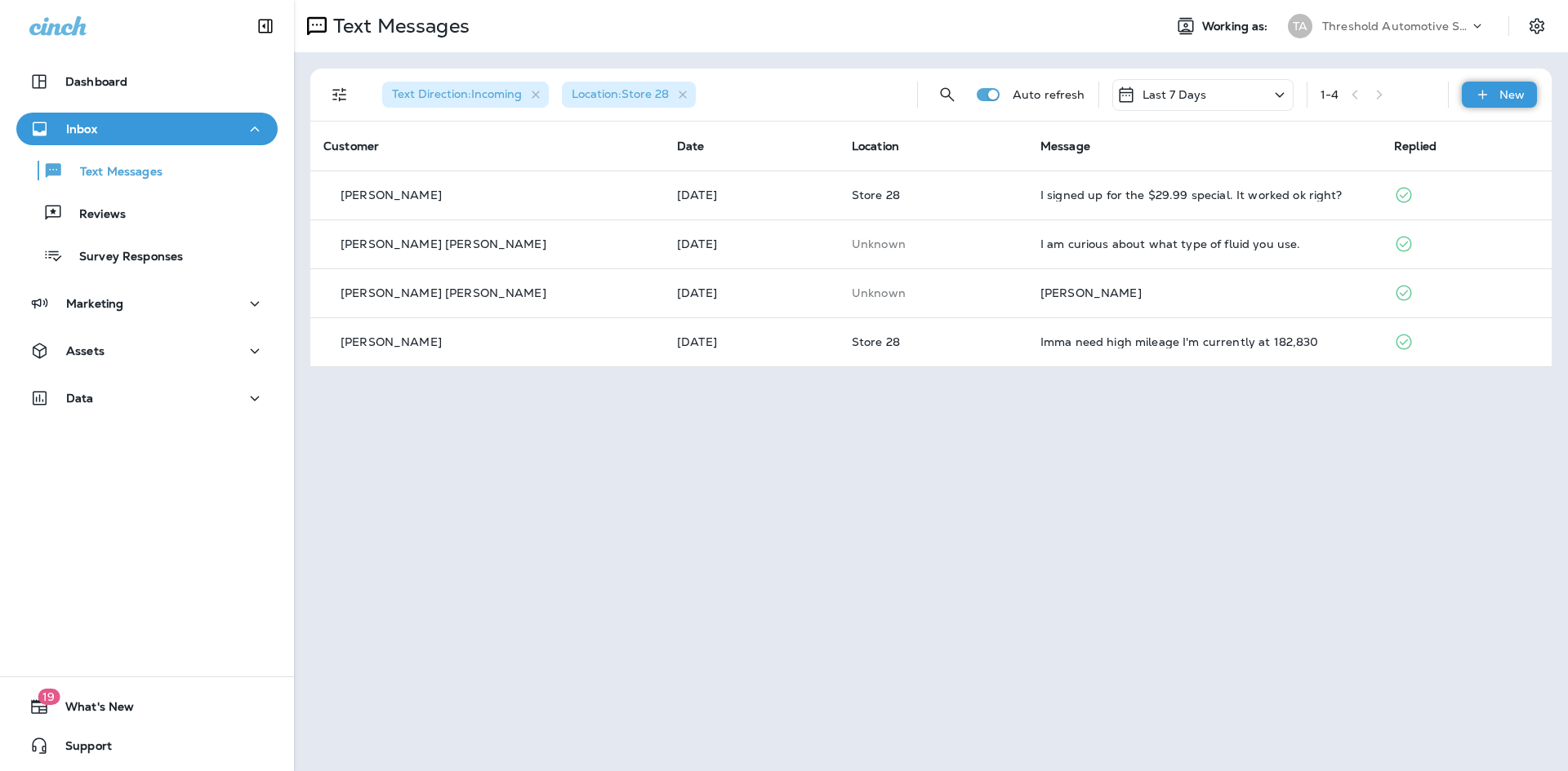
click at [1500, 102] on div "New" at bounding box center [1498, 95] width 75 height 26
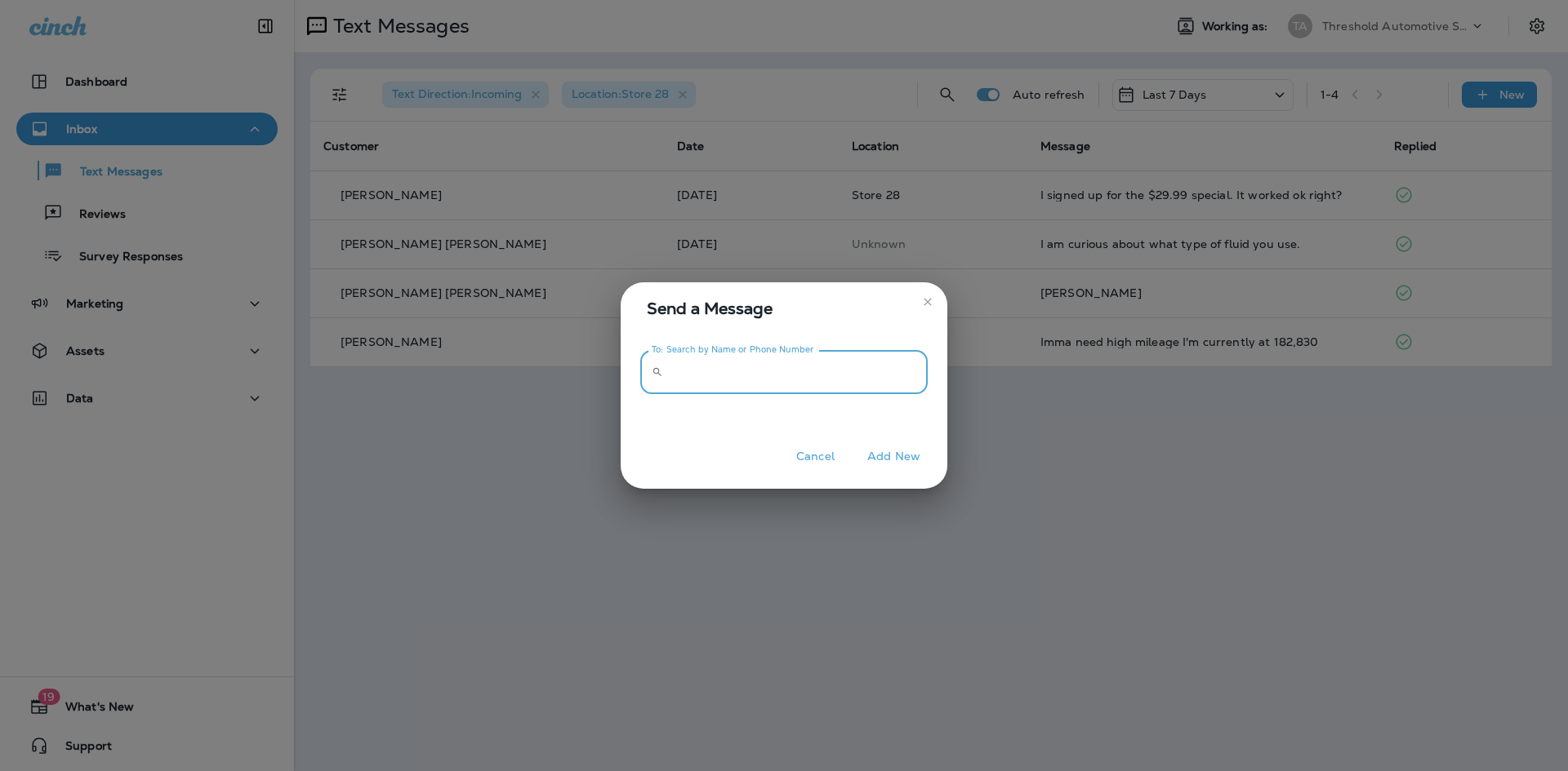
click at [687, 382] on input "To: Search by Name or Phone Number" at bounding box center [799, 372] width 258 height 43
drag, startPoint x: 687, startPoint y: 382, endPoint x: 591, endPoint y: 445, distance: 114.8
click at [591, 445] on div "Send a Message To: Search by Name or Phone Number ​ To: Search by Name or Phone…" at bounding box center [784, 385] width 1568 height 771
click at [470, 472] on div "Send a Message To: Search by Name or Phone Number ​ To: Search by Name or Phone…" at bounding box center [784, 385] width 1568 height 771
click at [932, 306] on icon "close" at bounding box center [927, 301] width 13 height 13
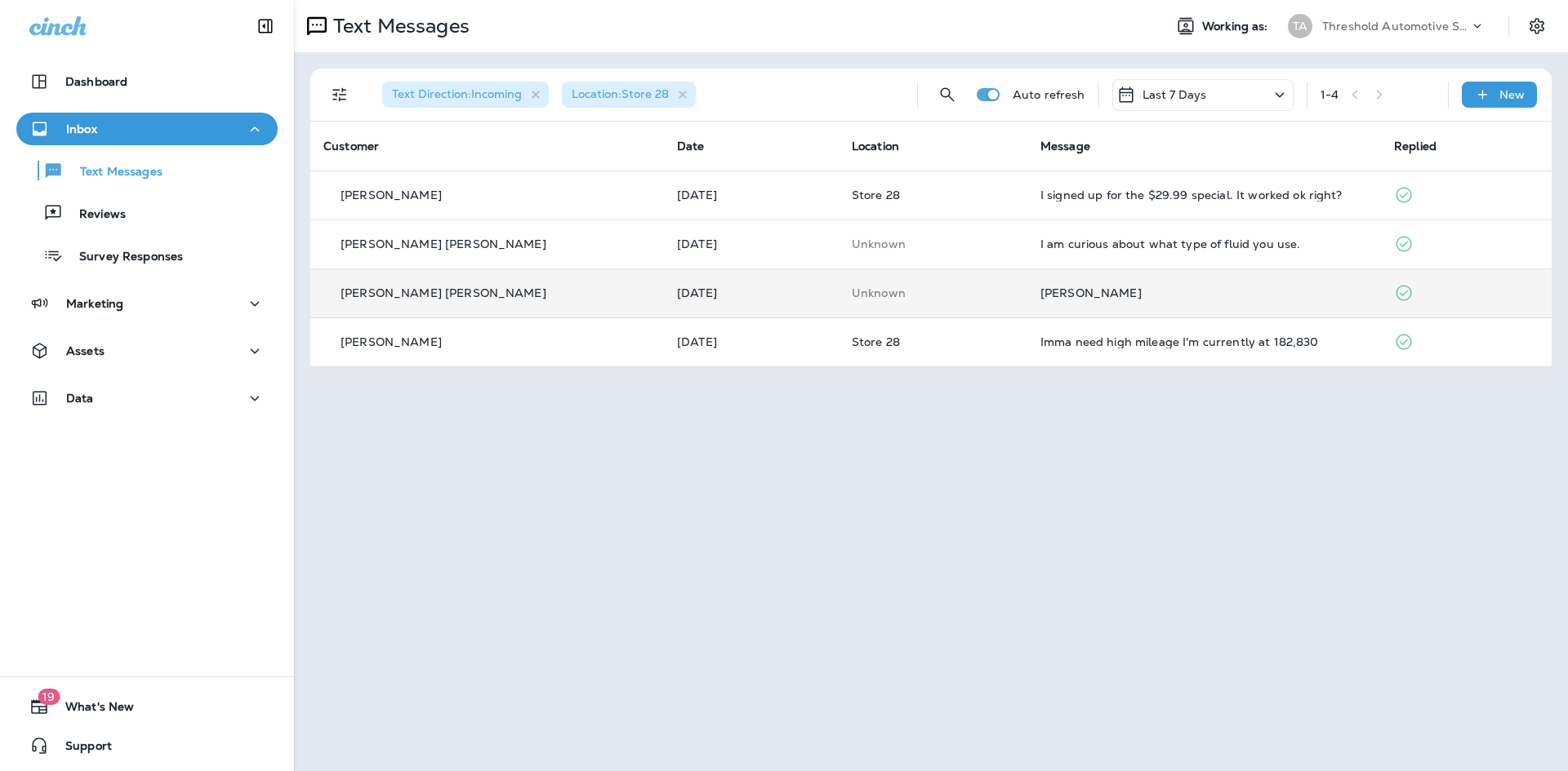
click at [1131, 297] on div "[PERSON_NAME]" at bounding box center [1203, 293] width 327 height 13
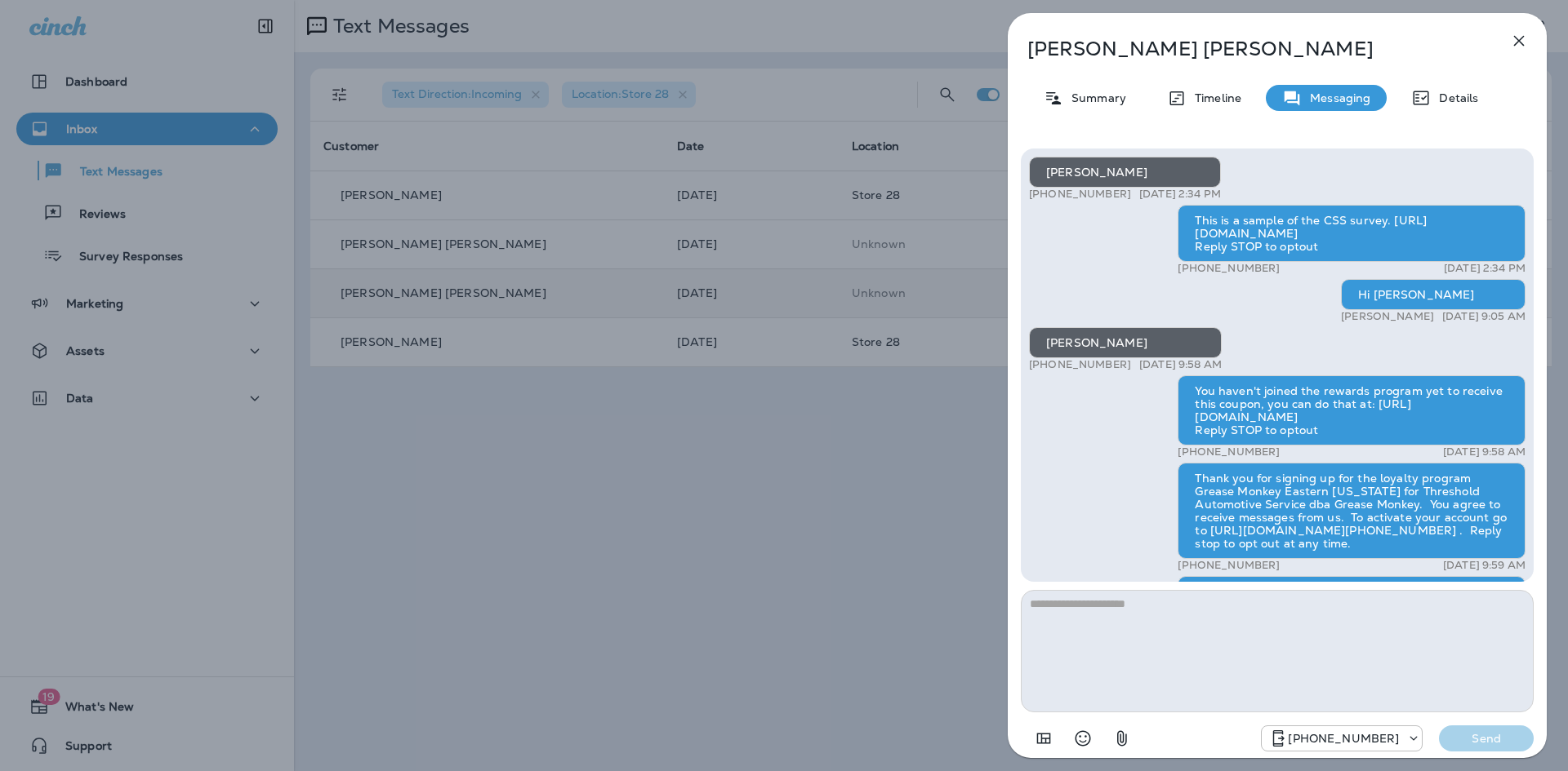
scroll to position [-251, 0]
click at [1431, 306] on div "Hi [PERSON_NAME]" at bounding box center [1432, 294] width 184 height 31
click at [1431, 327] on div "[PERSON_NAME] +1 (352) 284-9202 [DATE] 2:34 PM This is a sample of the CSS surv…" at bounding box center [1276, 485] width 496 height 656
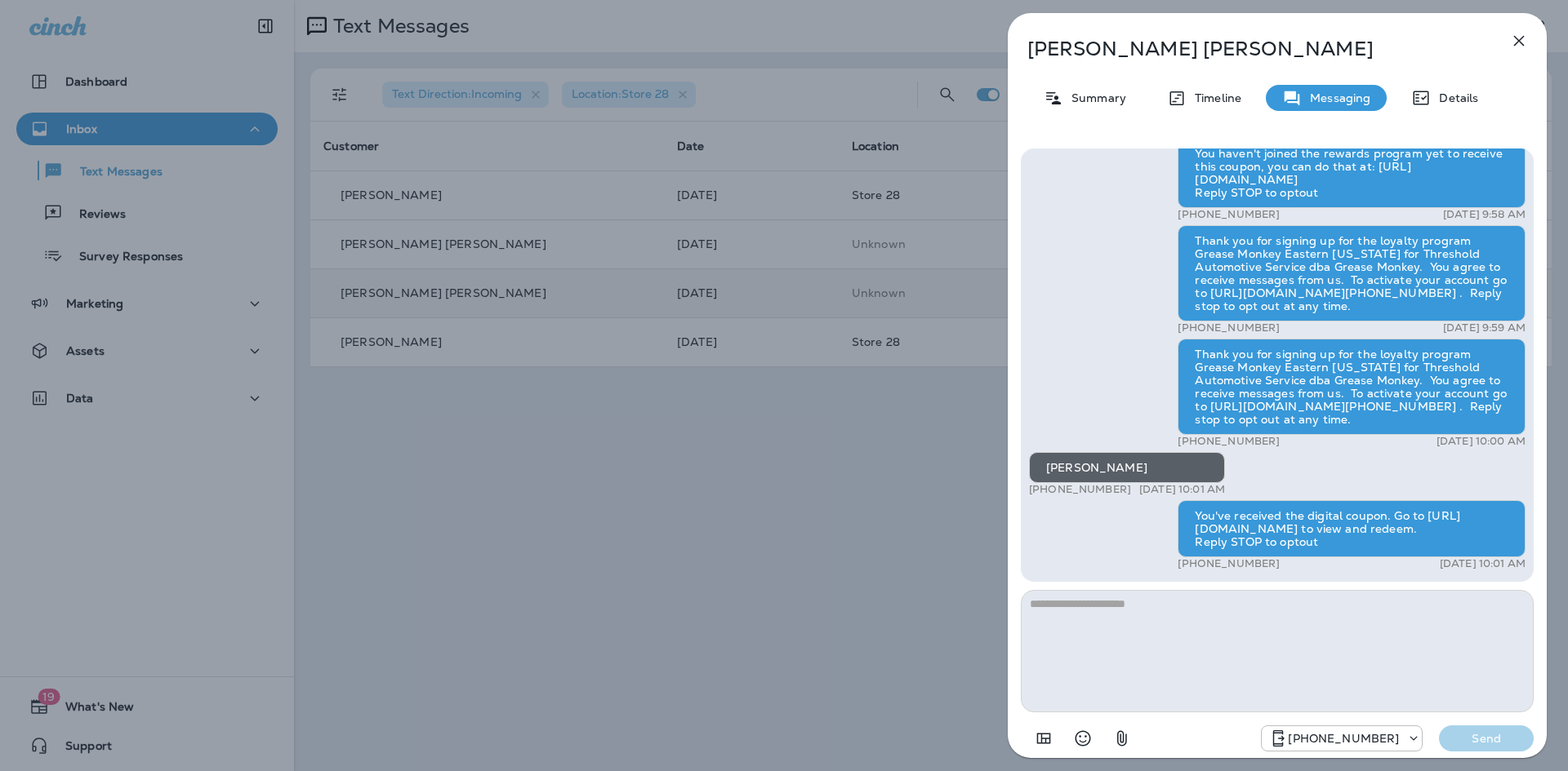
scroll to position [0, 0]
click at [873, 514] on div "[PERSON_NAME] [PERSON_NAME] Summary Timeline Messaging Details [PERSON_NAME] +1…" at bounding box center [784, 385] width 1568 height 771
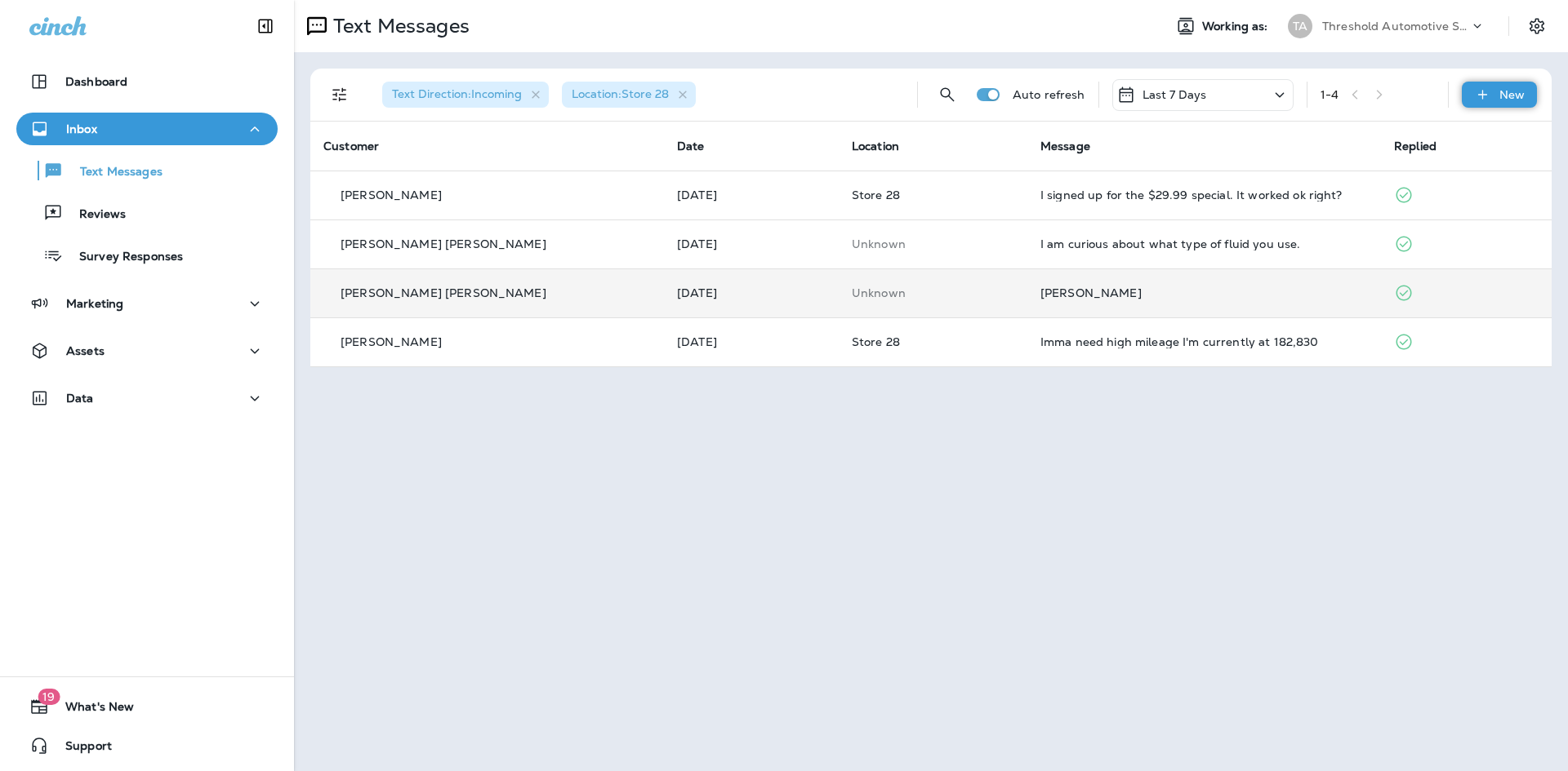
click at [1499, 97] on p "New" at bounding box center [1512, 94] width 26 height 13
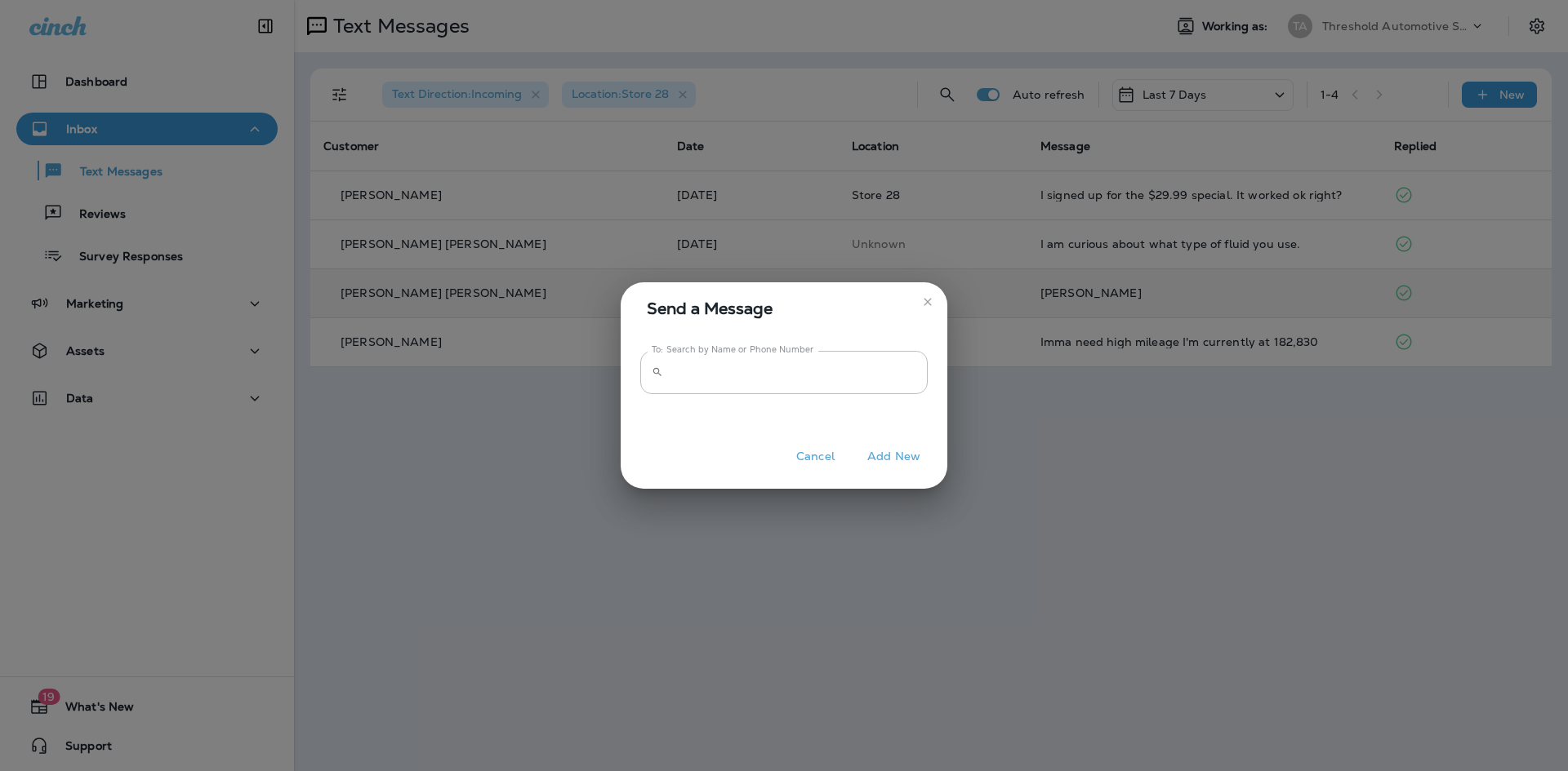
click at [719, 354] on label "To: Search by Name or Phone Number" at bounding box center [732, 350] width 162 height 12
click at [719, 354] on input "To: Search by Name or Phone Number" at bounding box center [799, 372] width 258 height 43
click at [715, 370] on input "To: Search by Name or Phone Number" at bounding box center [799, 372] width 258 height 43
paste input "**********"
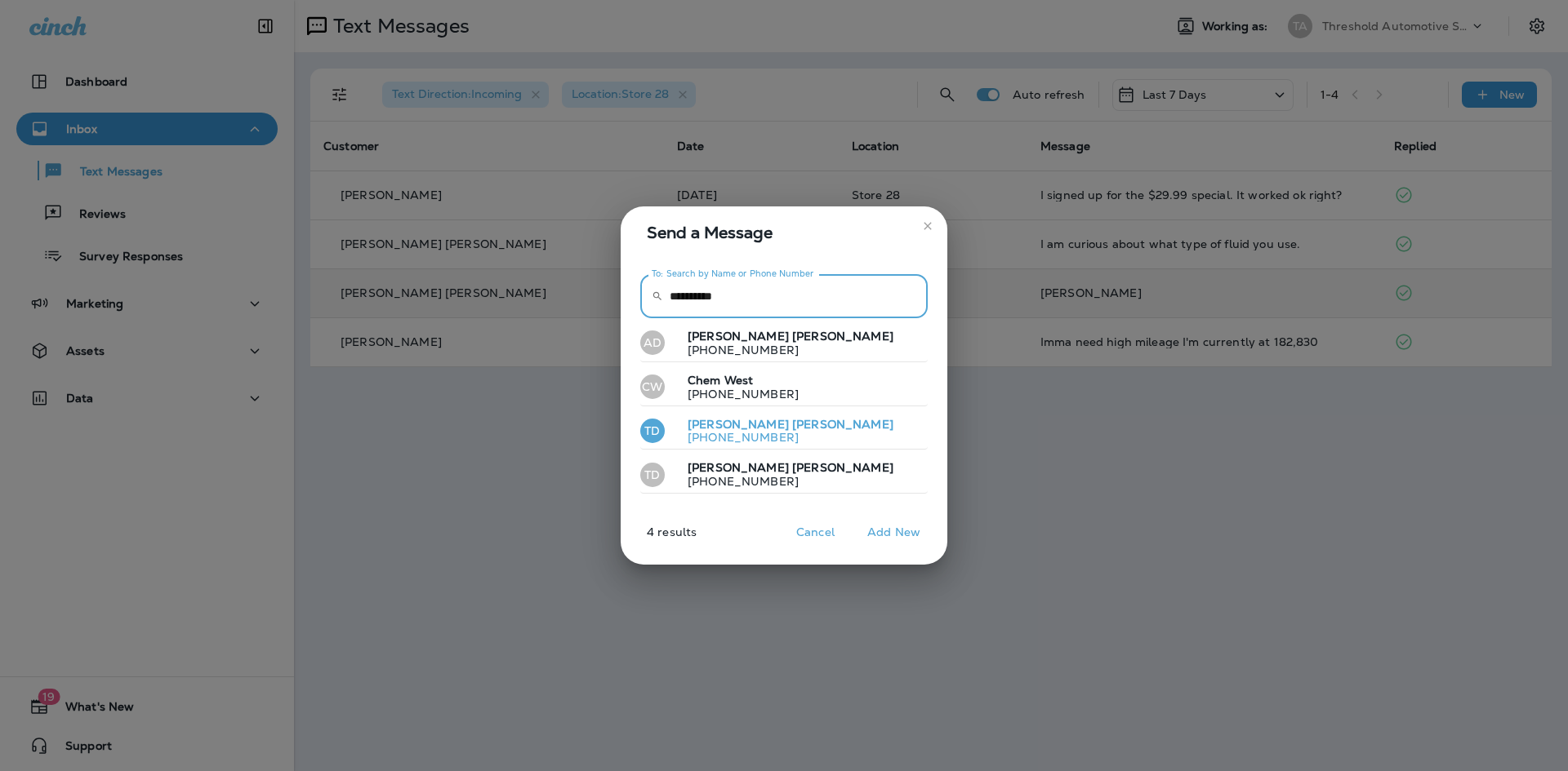
type input "**********"
click at [762, 432] on p "[PHONE_NUMBER]" at bounding box center [784, 437] width 219 height 13
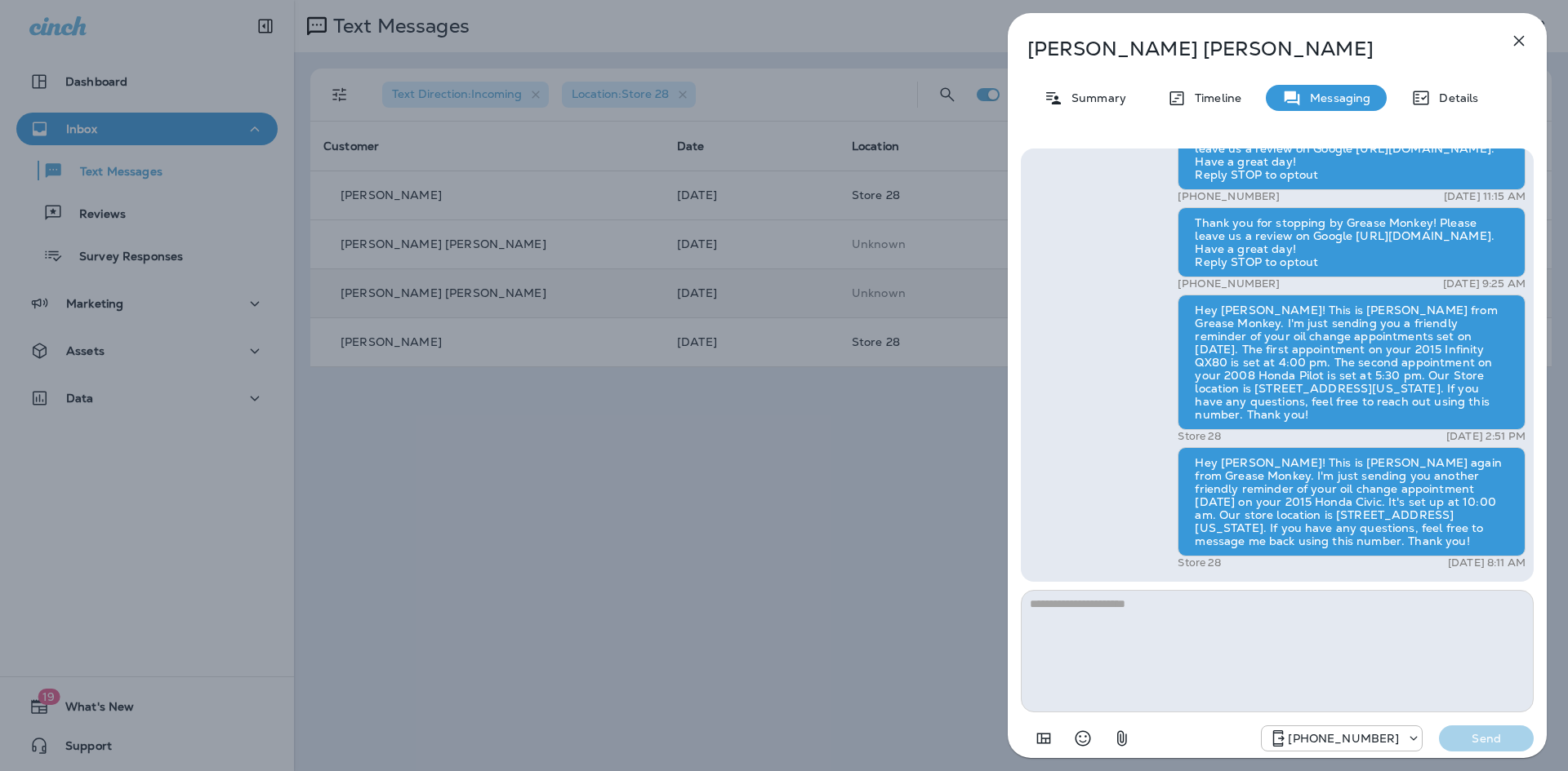
click at [755, 441] on div "[PERSON_NAME] Summary Timeline Messaging Details Thank you for your recent visi…" at bounding box center [784, 385] width 1568 height 771
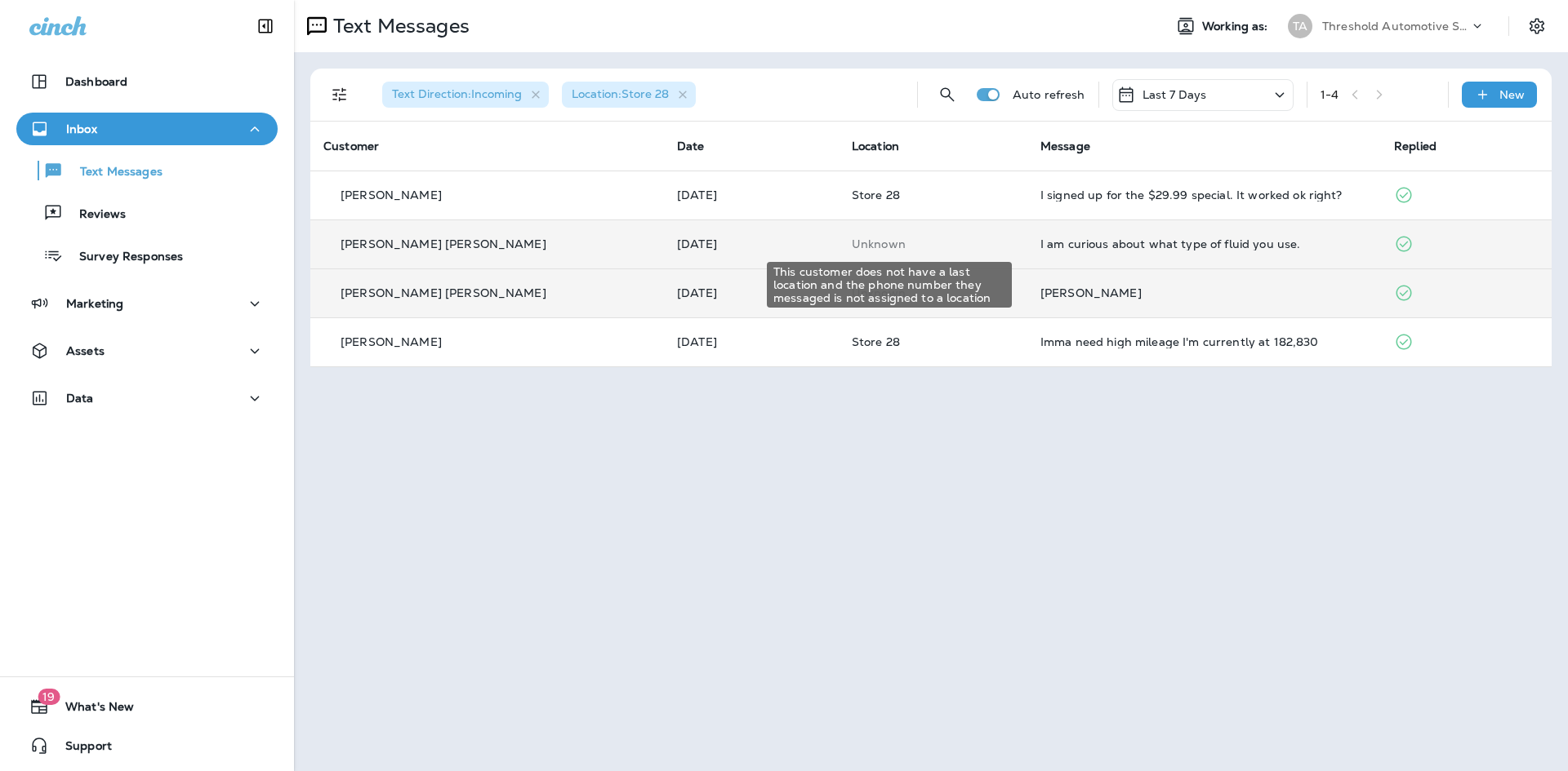
click at [969, 248] on p "Unknown" at bounding box center [933, 244] width 162 height 13
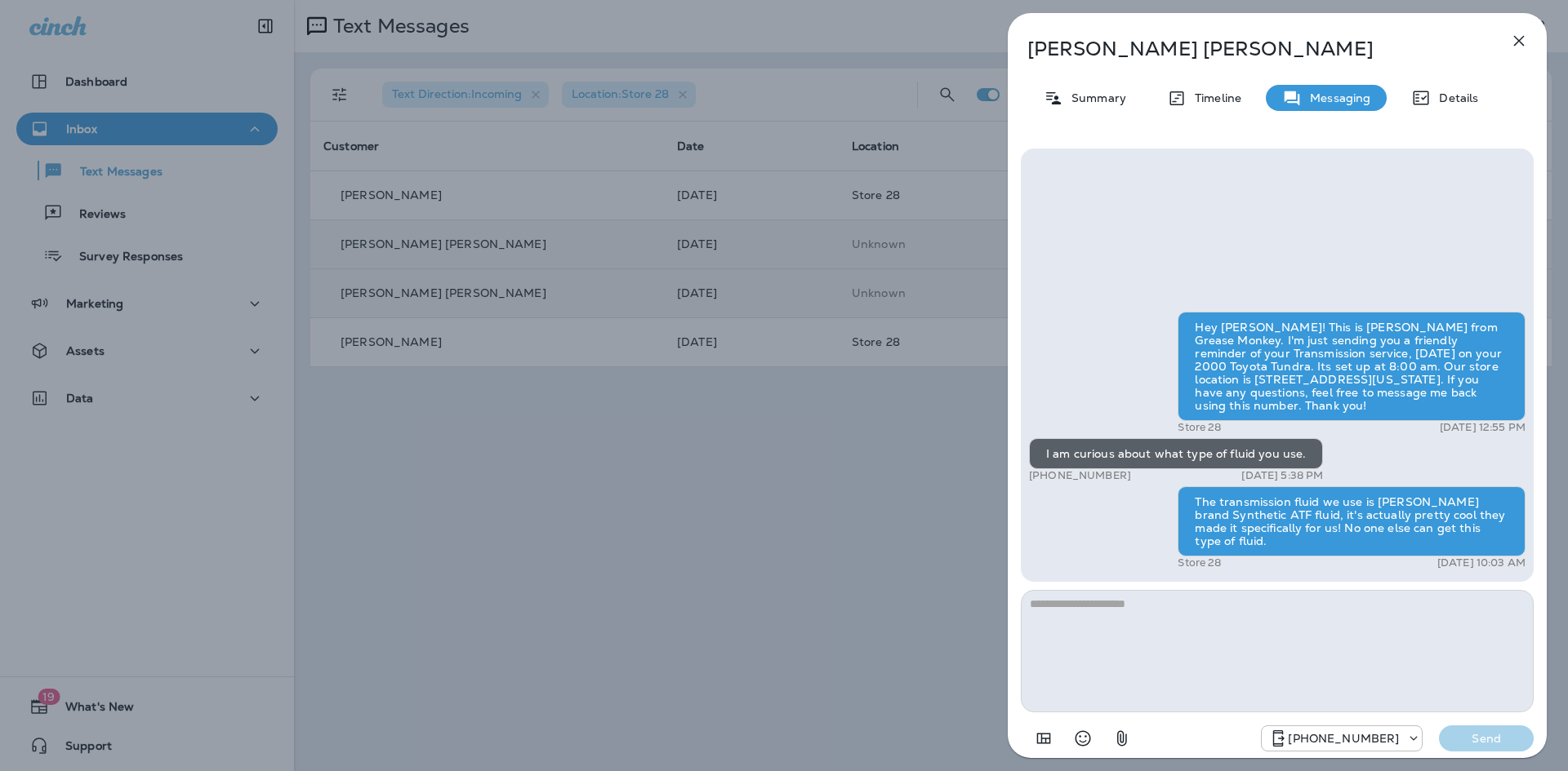
click at [768, 521] on div "[PERSON_NAME] [PERSON_NAME] Summary Timeline Messaging Details Hey [PERSON_NAME…" at bounding box center [784, 385] width 1568 height 771
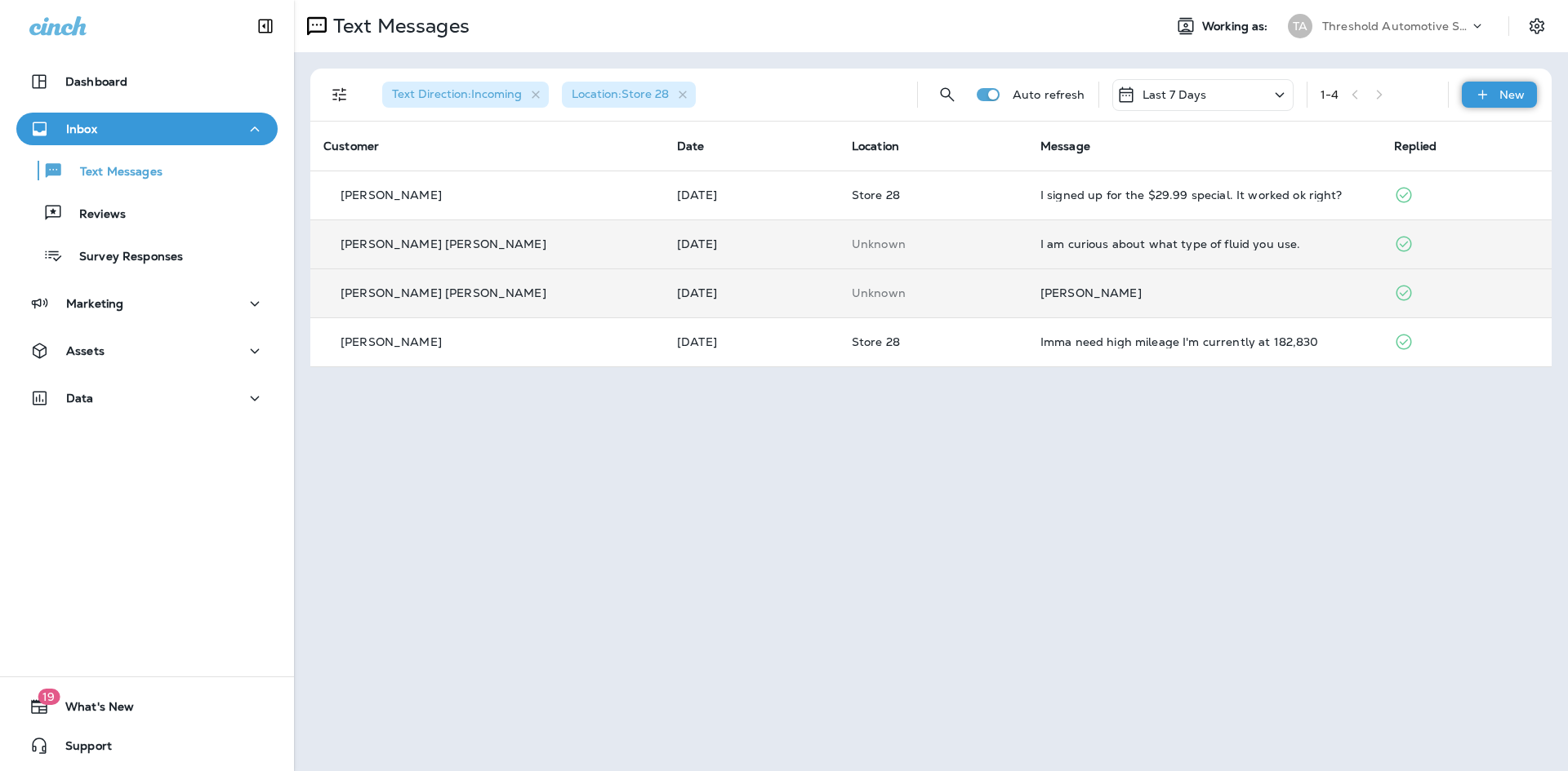
click at [1490, 106] on div "New" at bounding box center [1498, 95] width 75 height 26
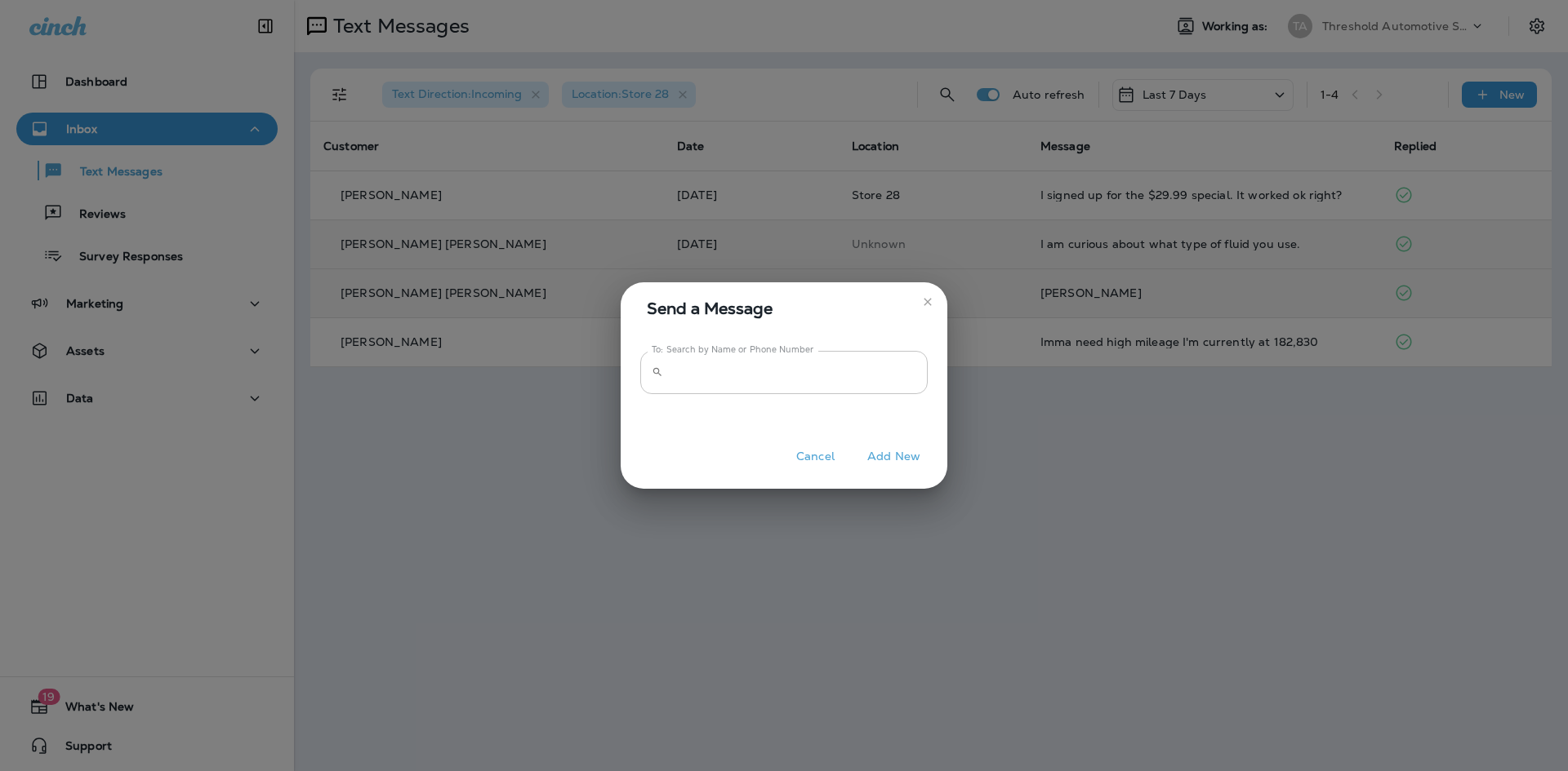
click at [842, 357] on input "To: Search by Name or Phone Number" at bounding box center [799, 372] width 258 height 43
paste input "**********"
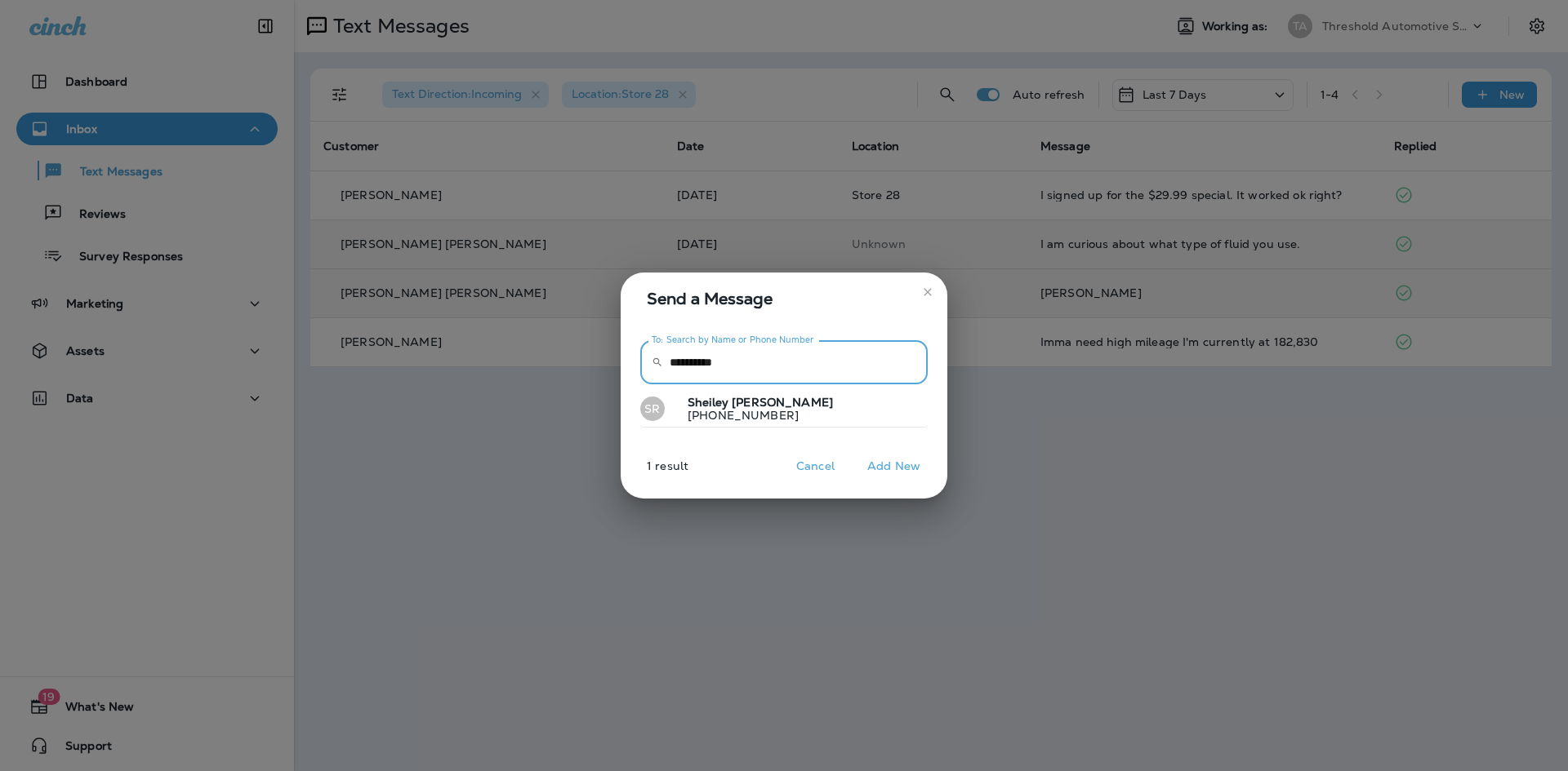
type input "**********"
click at [717, 412] on p "[PHONE_NUMBER]" at bounding box center [754, 415] width 159 height 13
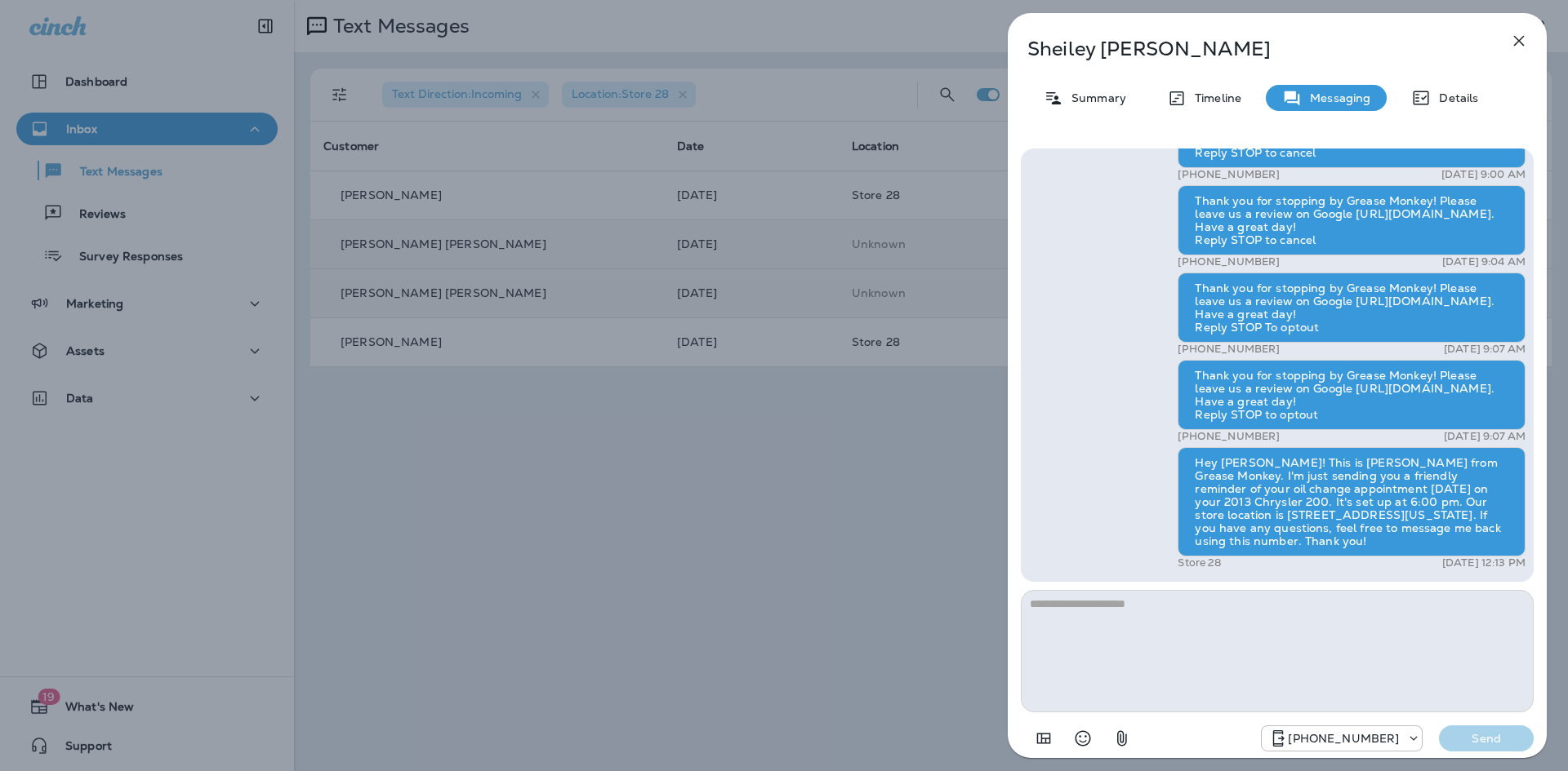
click at [430, 196] on div "[PERSON_NAME] Summary Timeline Messaging Details Hey [PERSON_NAME], If we provi…" at bounding box center [784, 385] width 1568 height 771
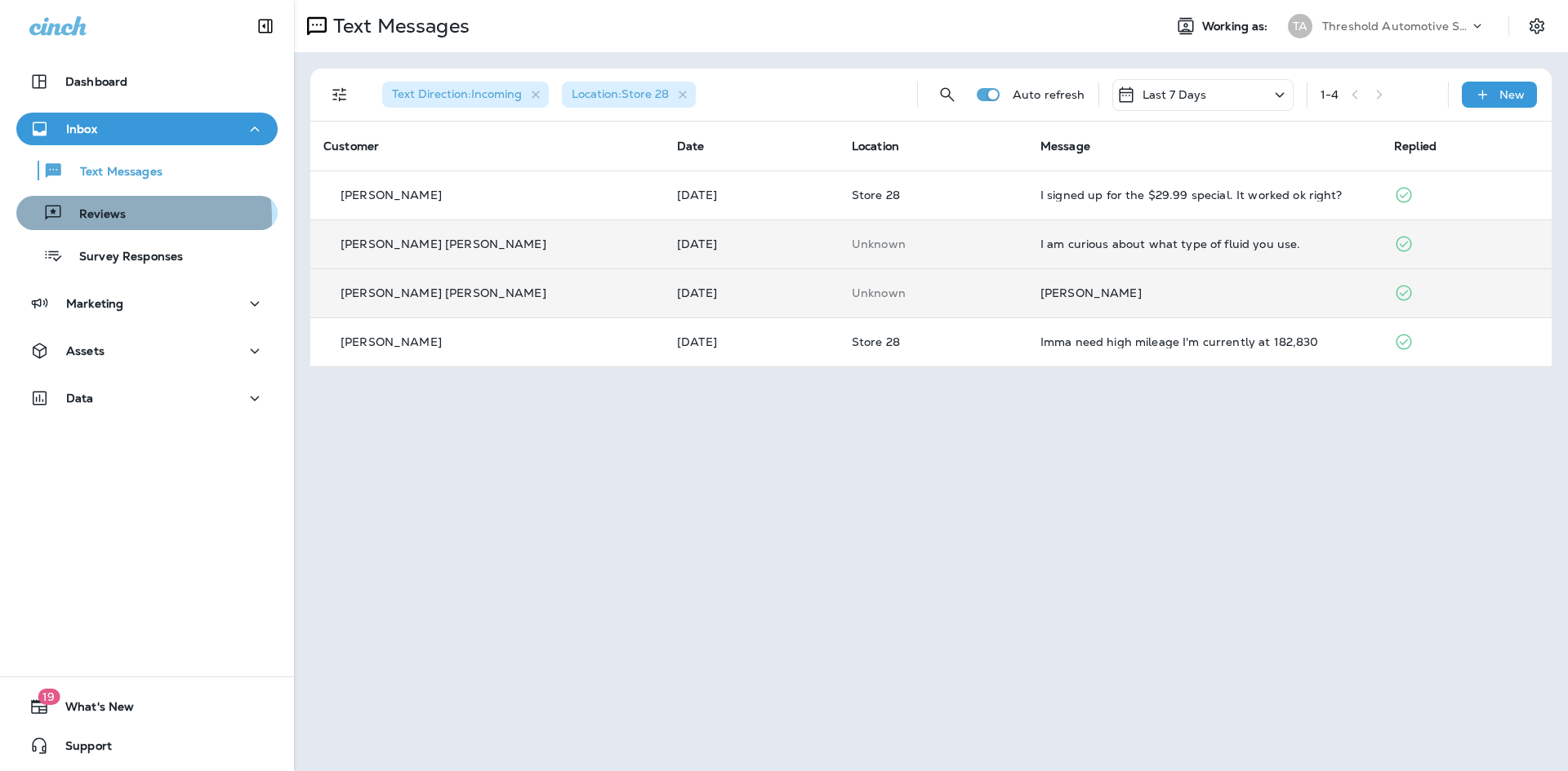
click at [94, 219] on p "Reviews" at bounding box center [93, 215] width 63 height 16
